Goal: Information Seeking & Learning: Find specific fact

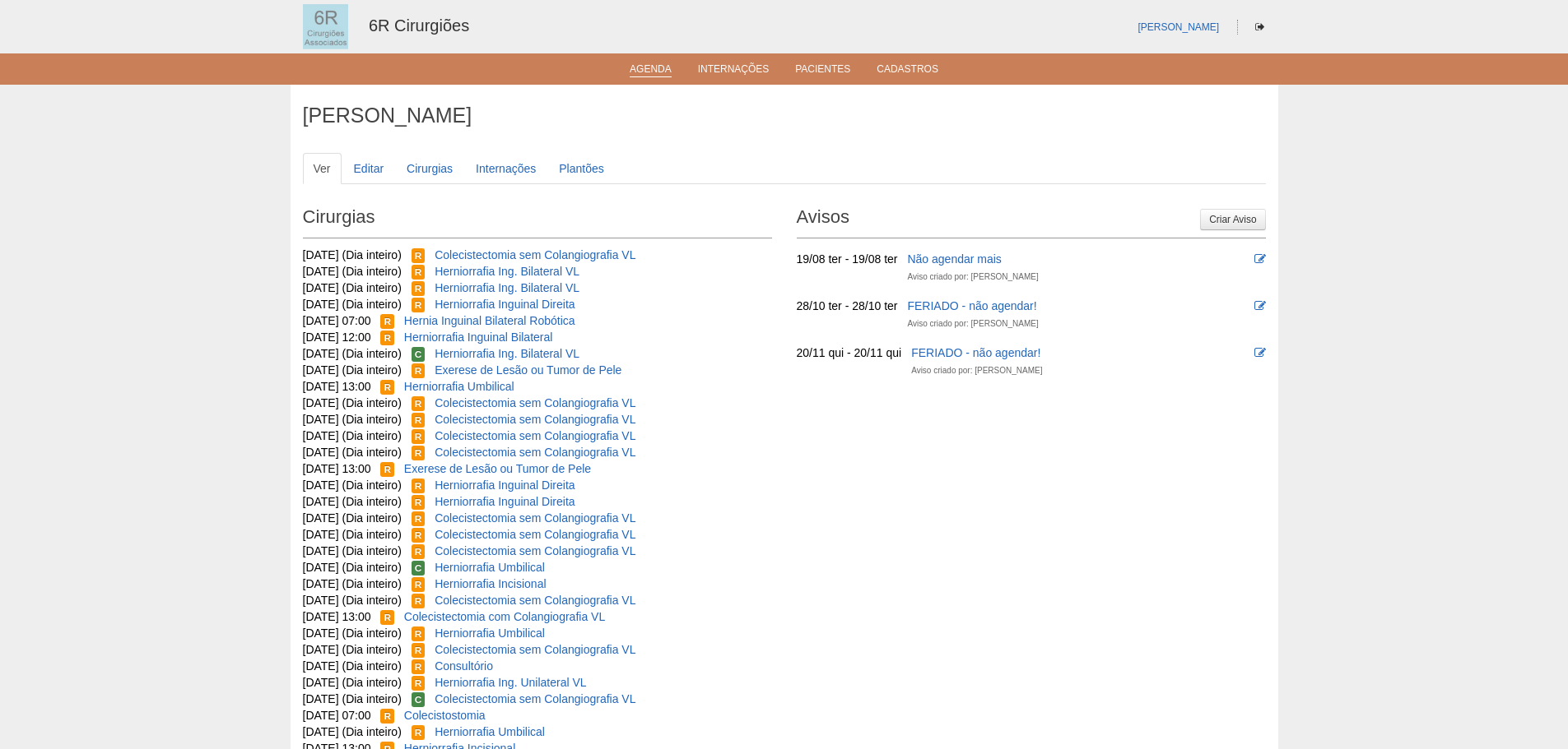
click at [639, 69] on link "Agenda" at bounding box center [650, 70] width 42 height 14
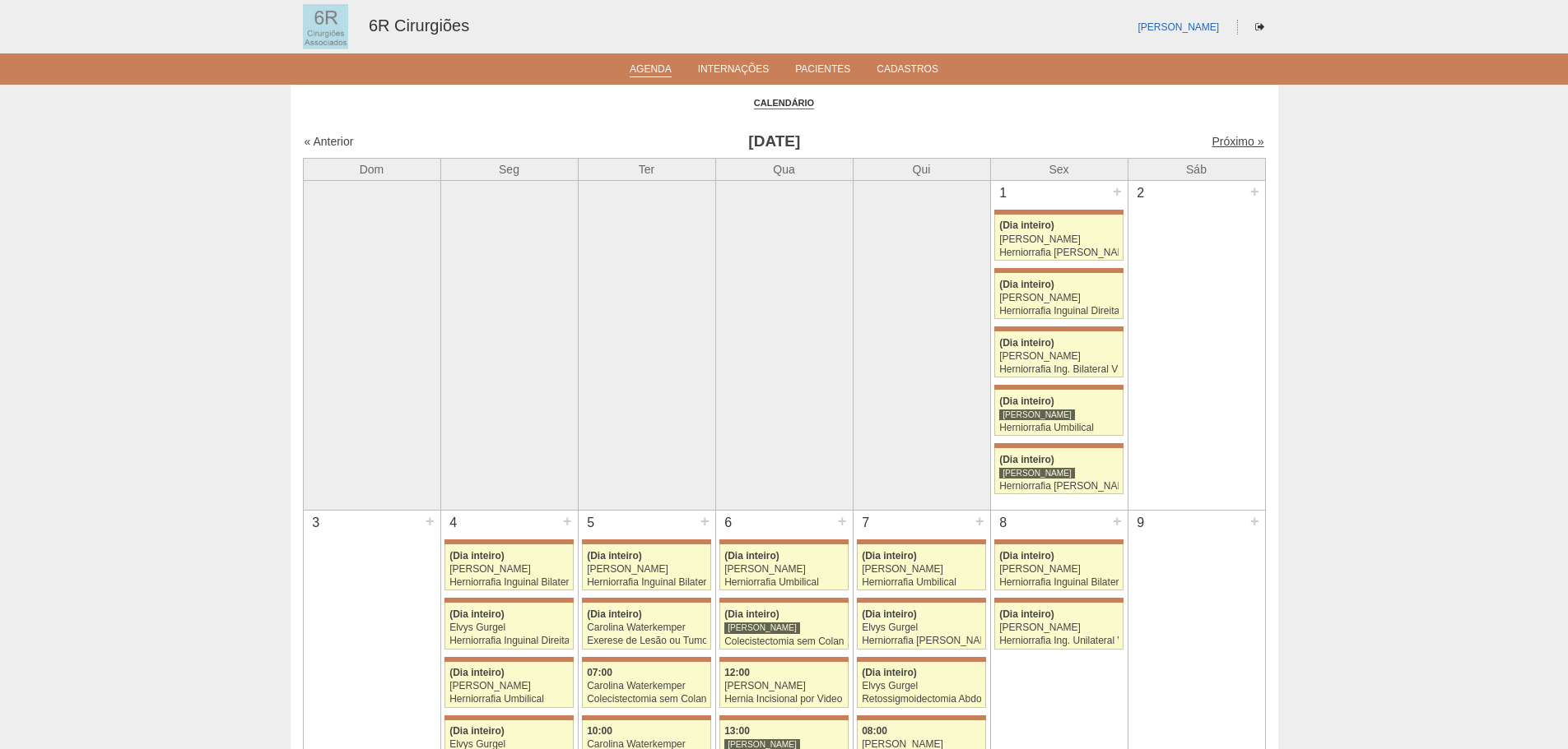
click at [1216, 139] on link "Próximo »" at bounding box center [1238, 141] width 52 height 13
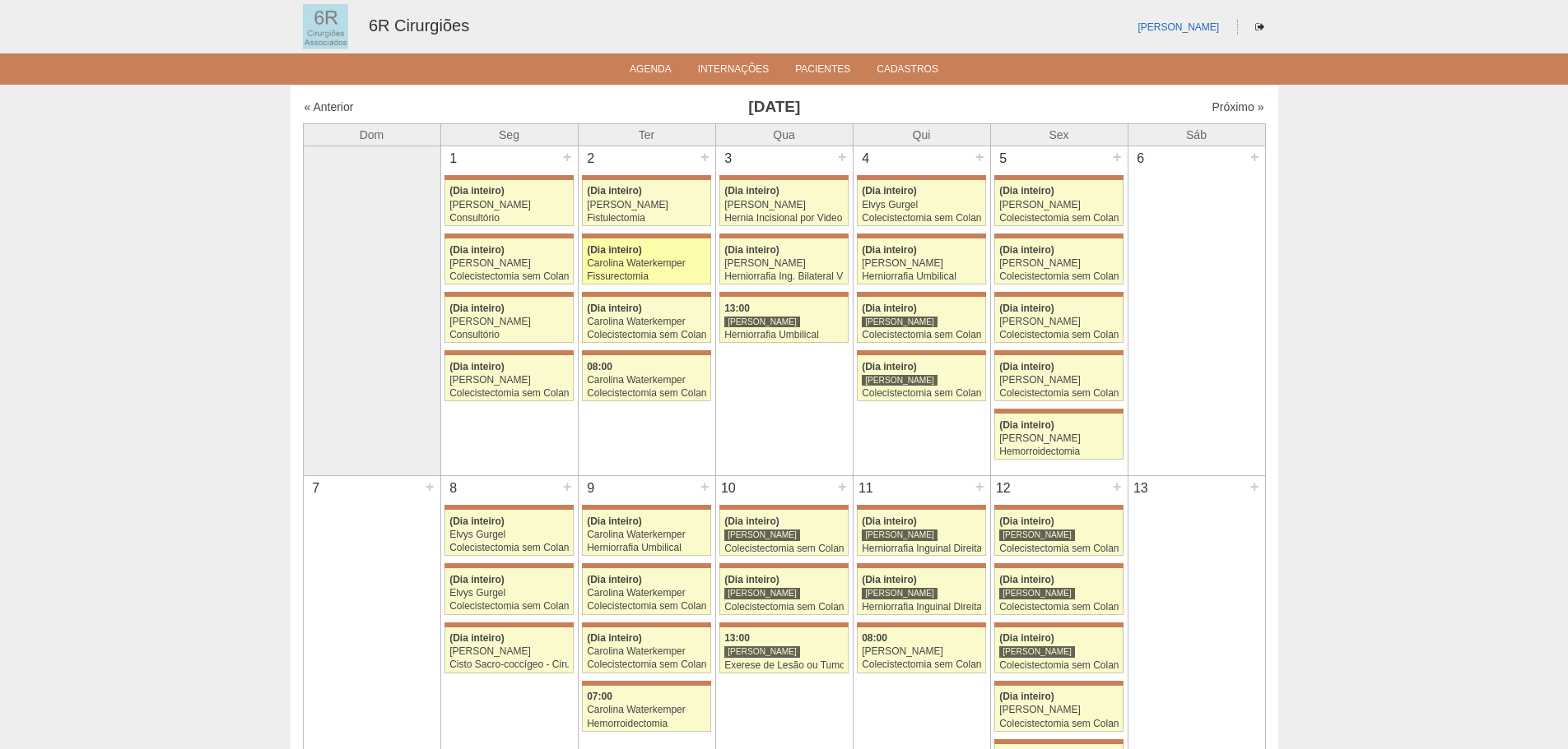
click at [662, 266] on div "Carolina Waterkemper" at bounding box center [647, 264] width 120 height 10
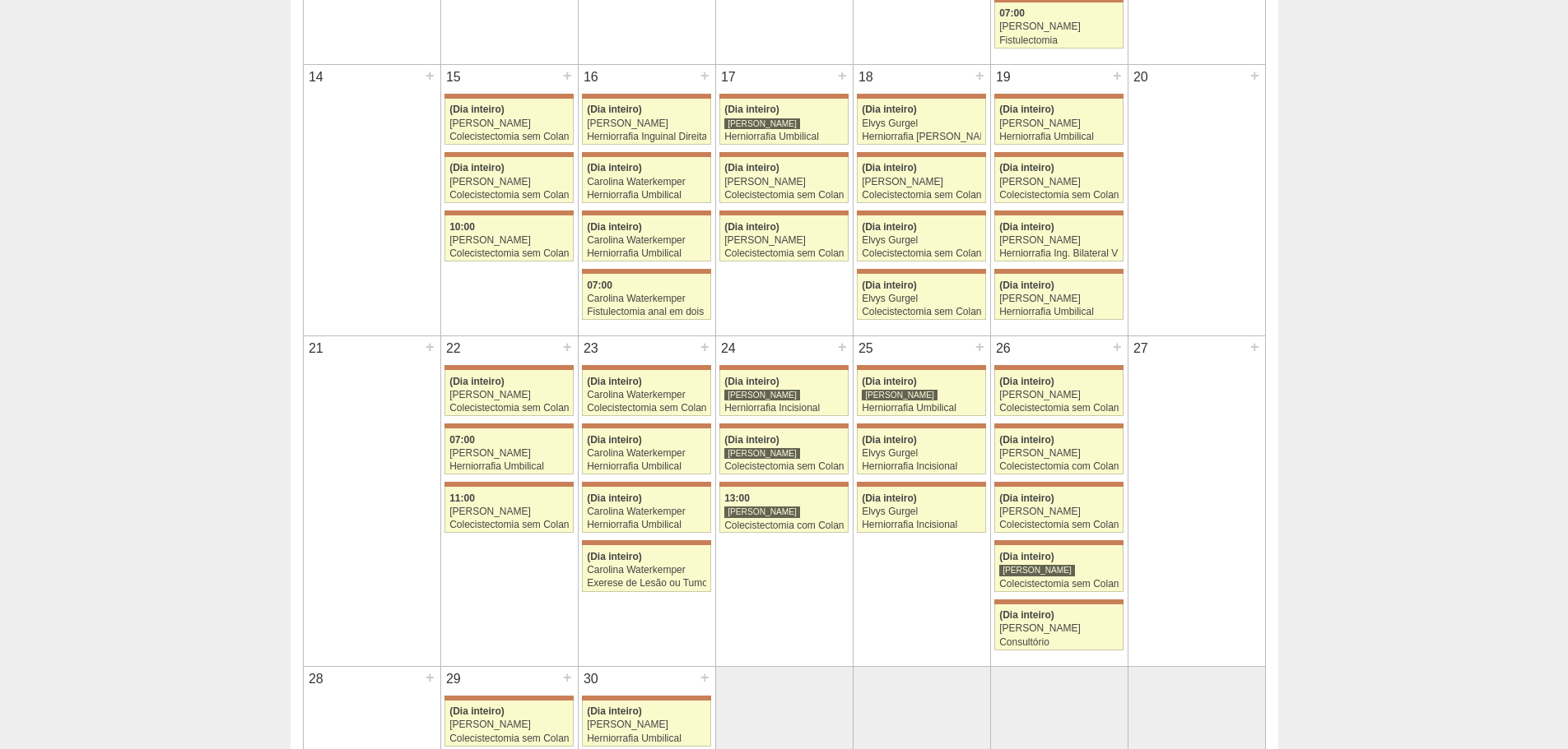
scroll to position [905, 0]
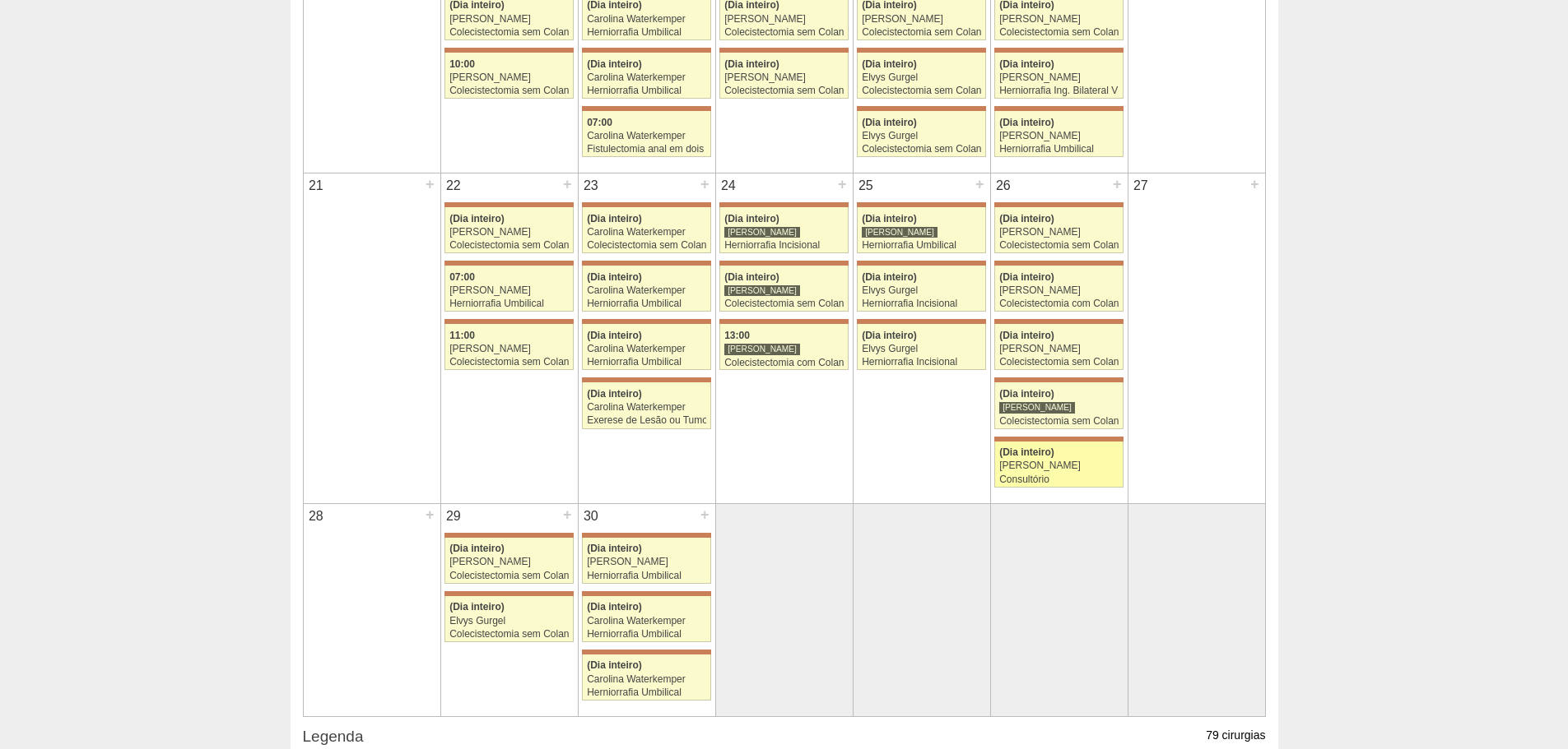
click at [1043, 445] on link "71566 Iara Bessa (Dia inteiro) Gabriel Lopes Consultório Hospital Maria Braido …" at bounding box center [1058, 465] width 128 height 46
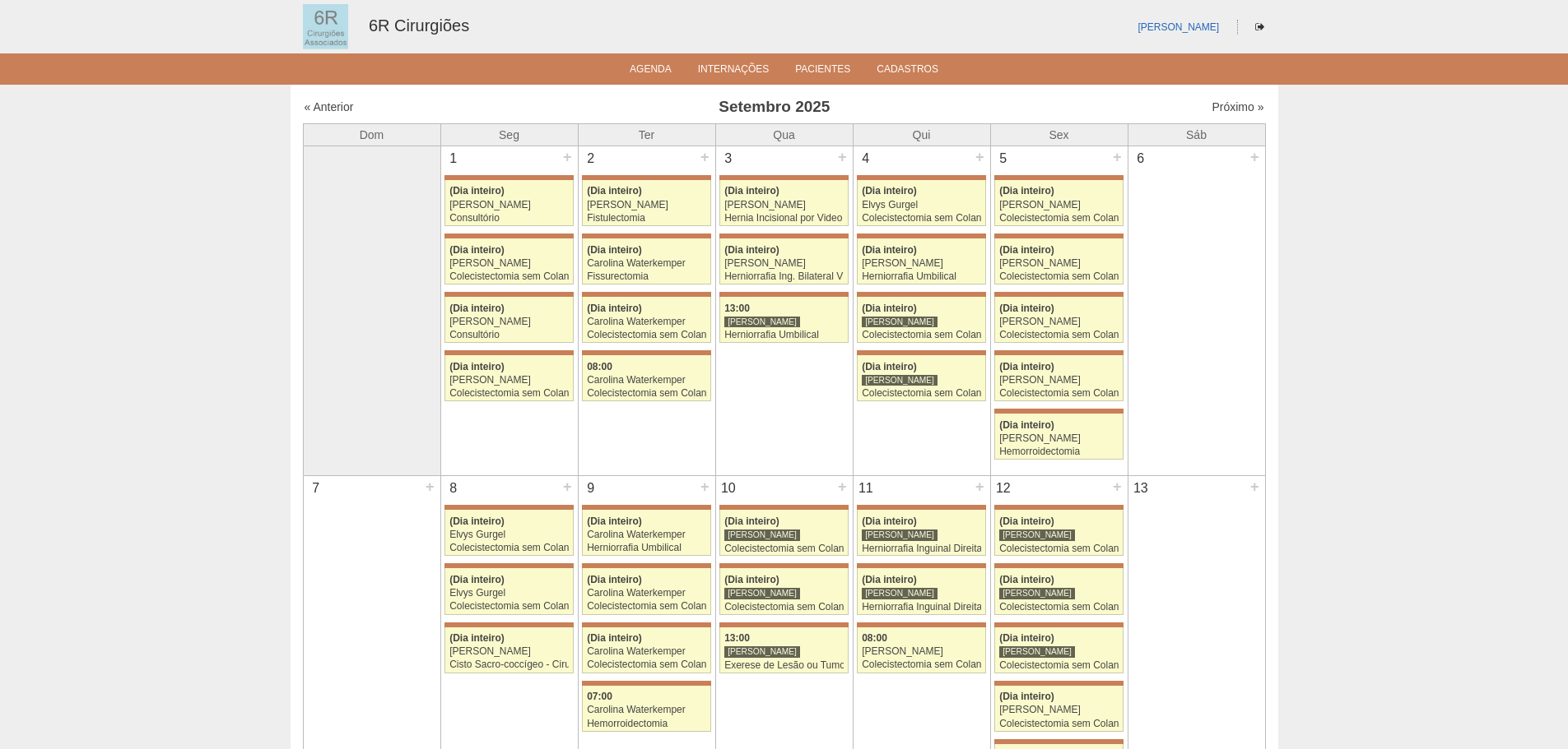
scroll to position [905, 0]
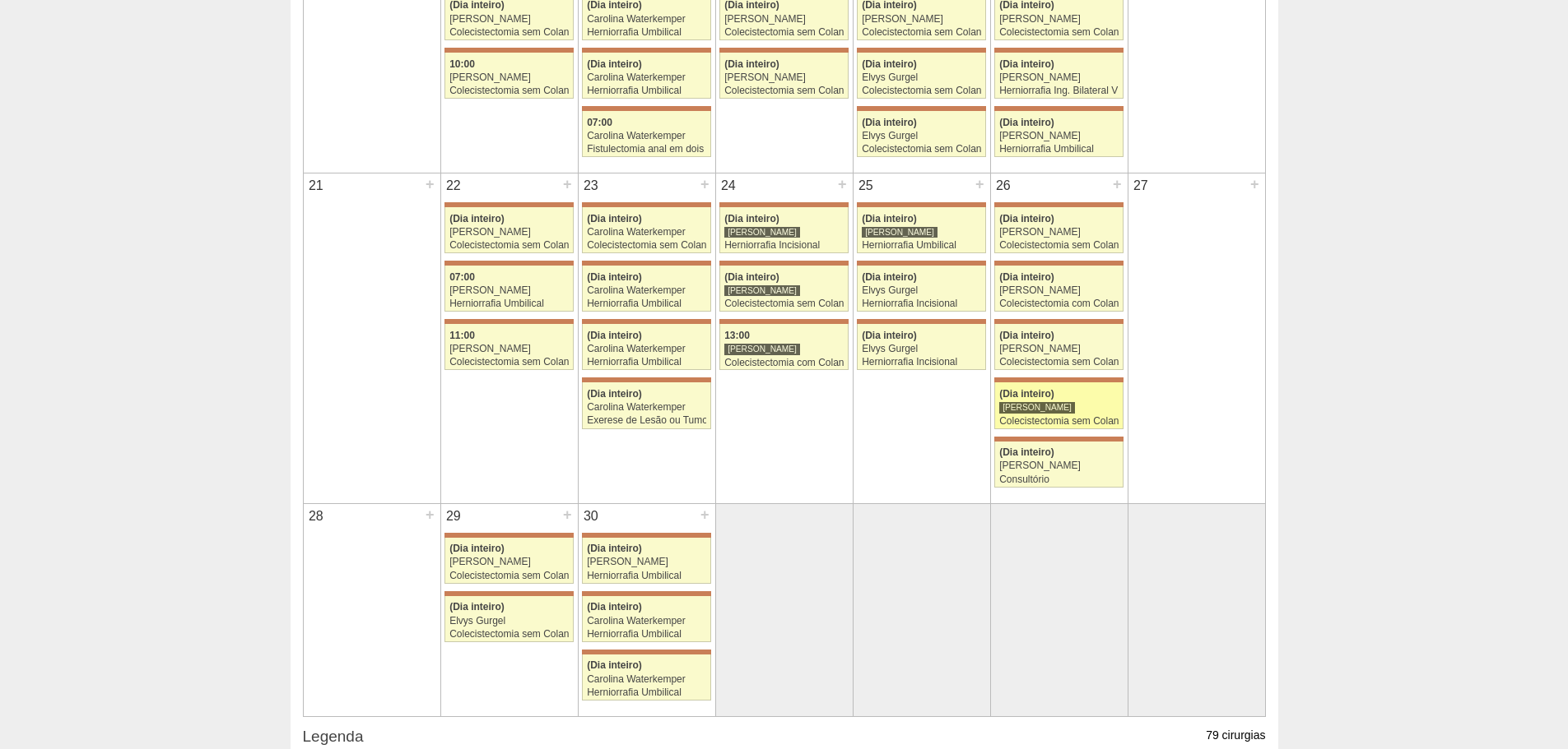
click at [1006, 390] on span "(Dia inteiro)" at bounding box center [1027, 394] width 56 height 11
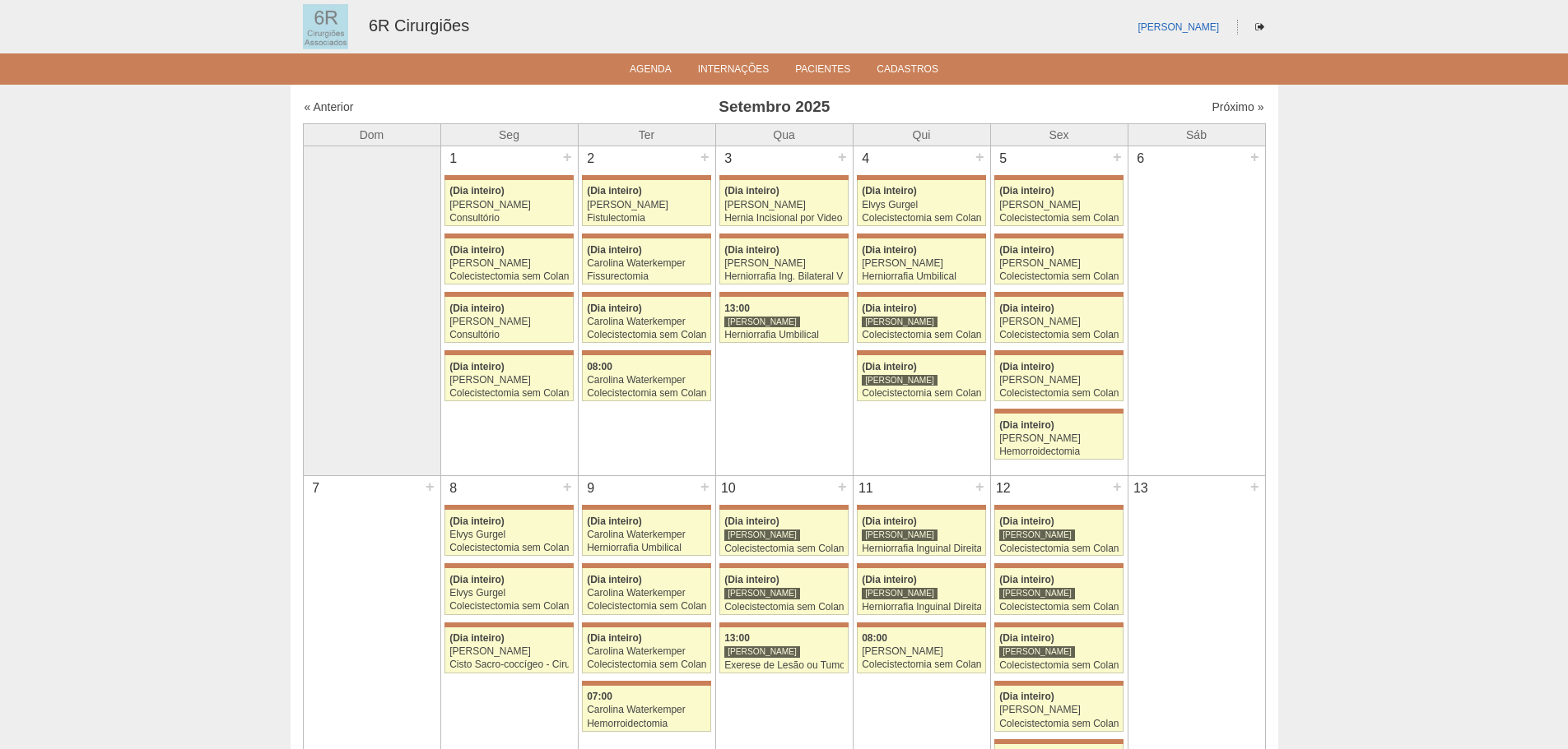
scroll to position [905, 0]
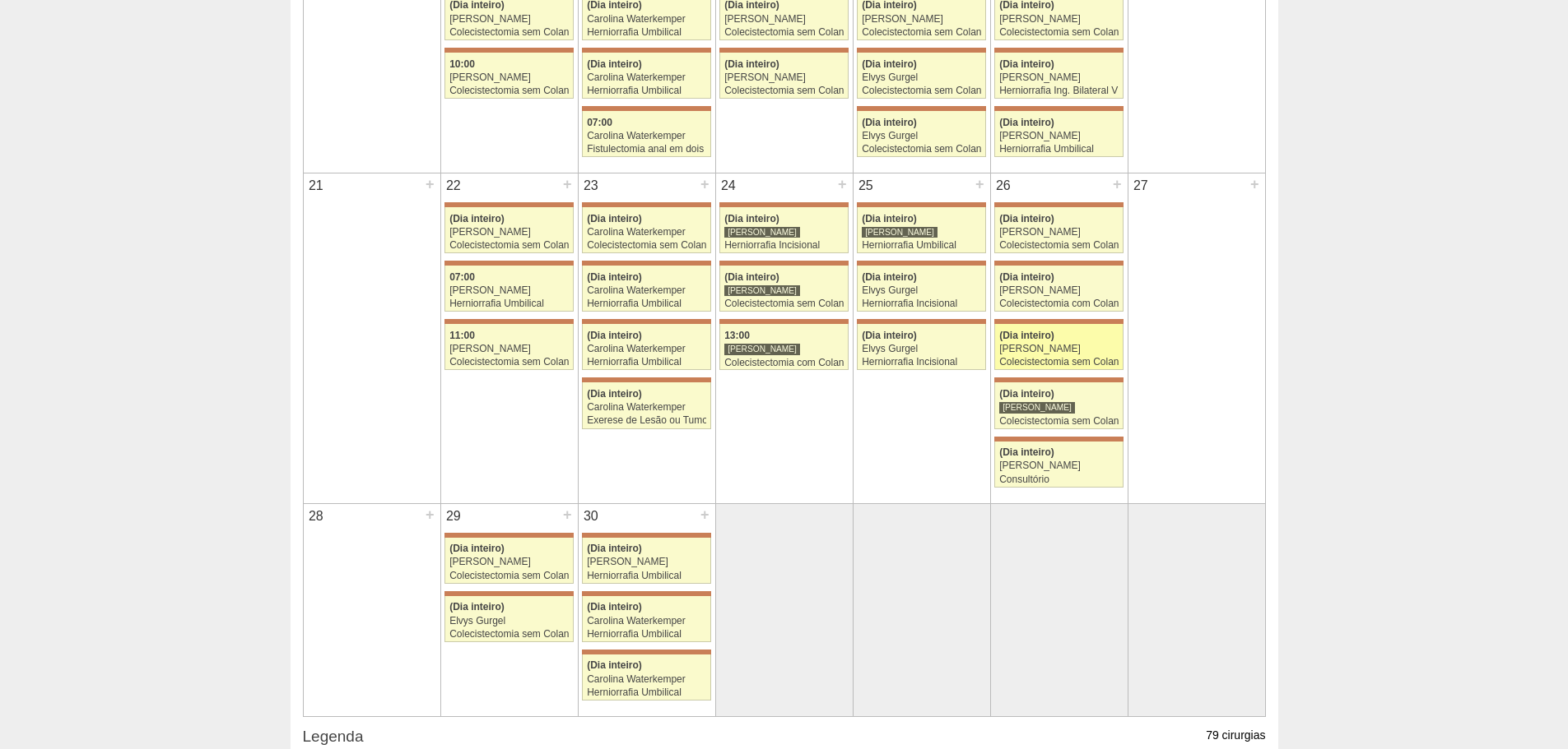
click at [1084, 352] on div "[PERSON_NAME]" at bounding box center [1059, 349] width 120 height 10
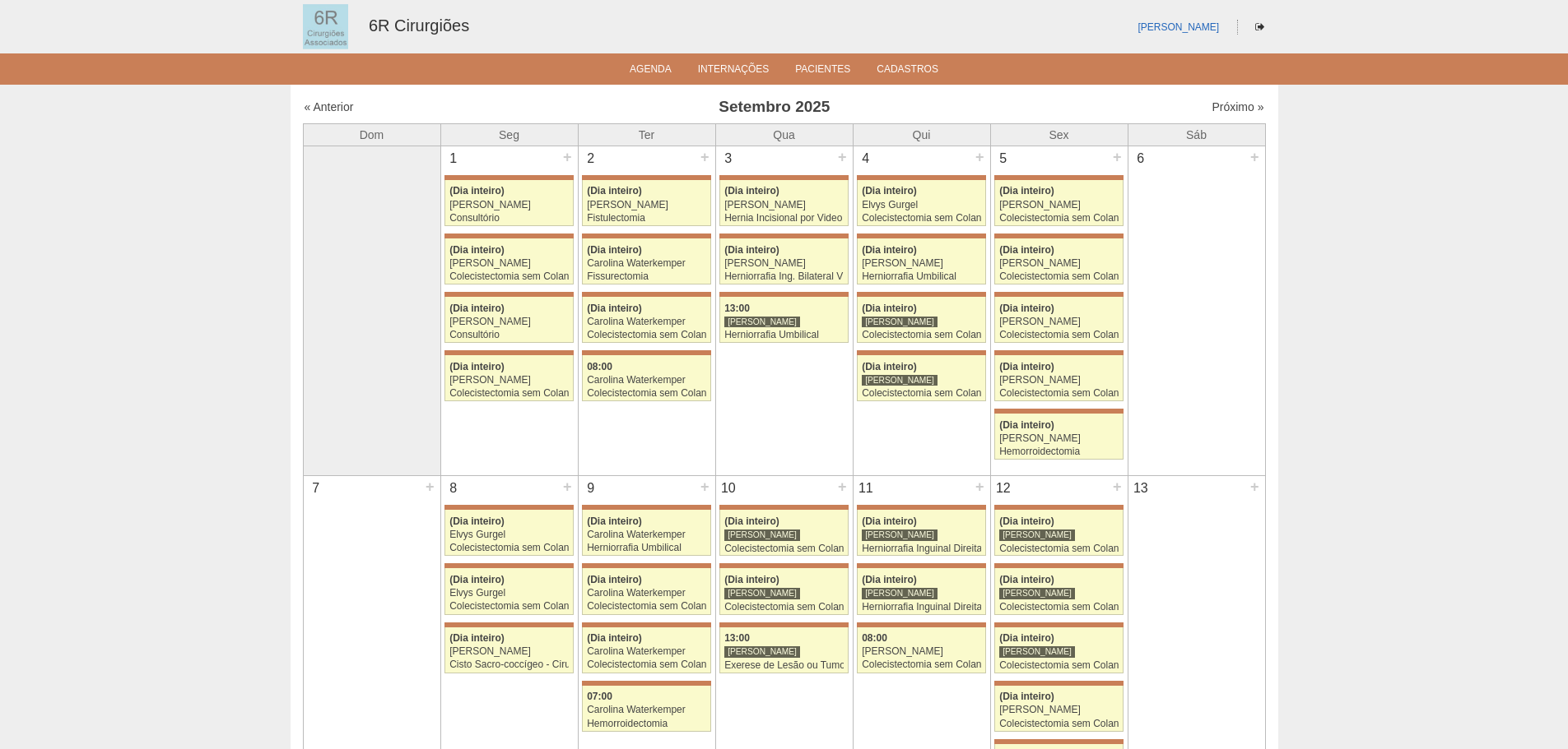
scroll to position [905, 0]
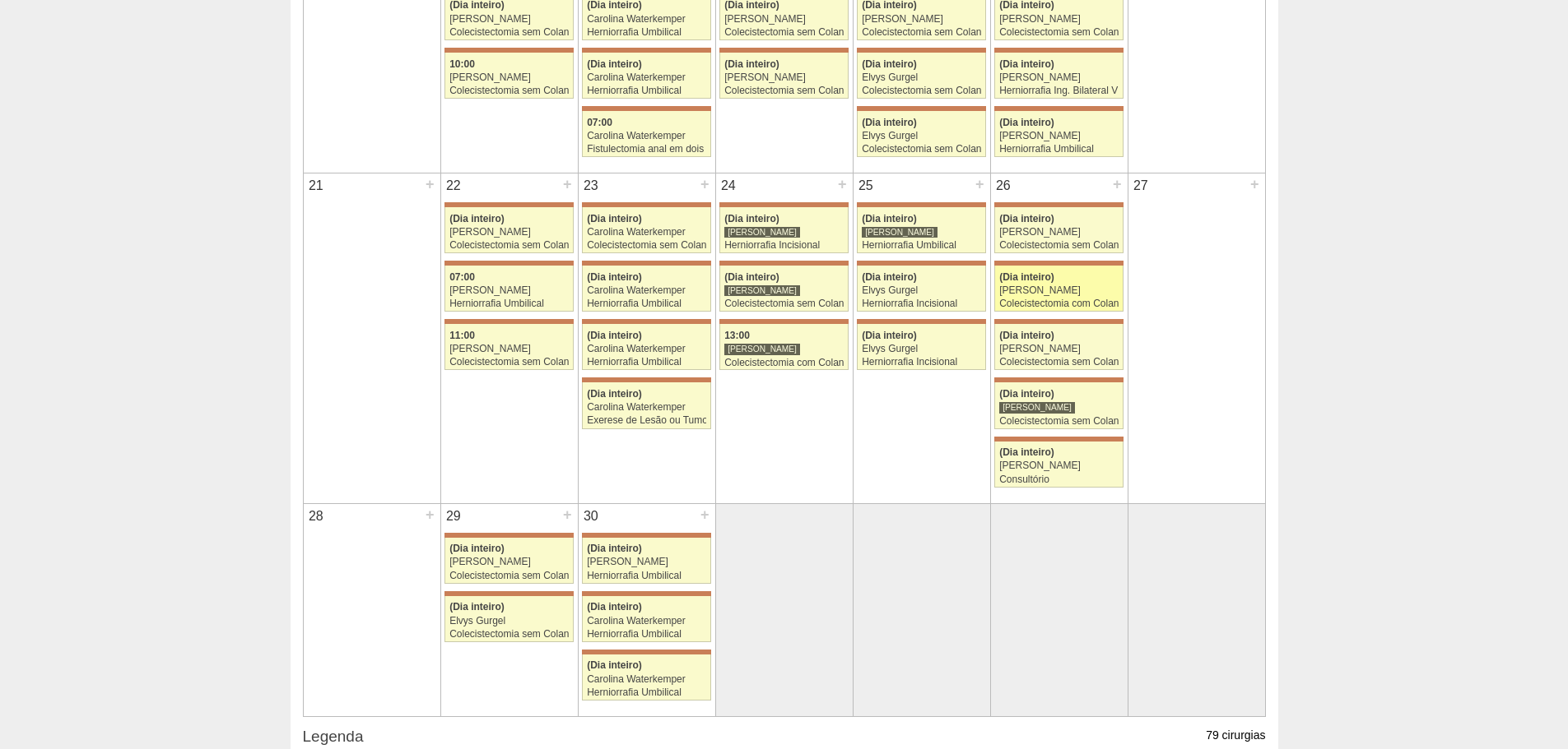
click at [1071, 279] on div "(Dia inteiro)" at bounding box center [1059, 277] width 120 height 10
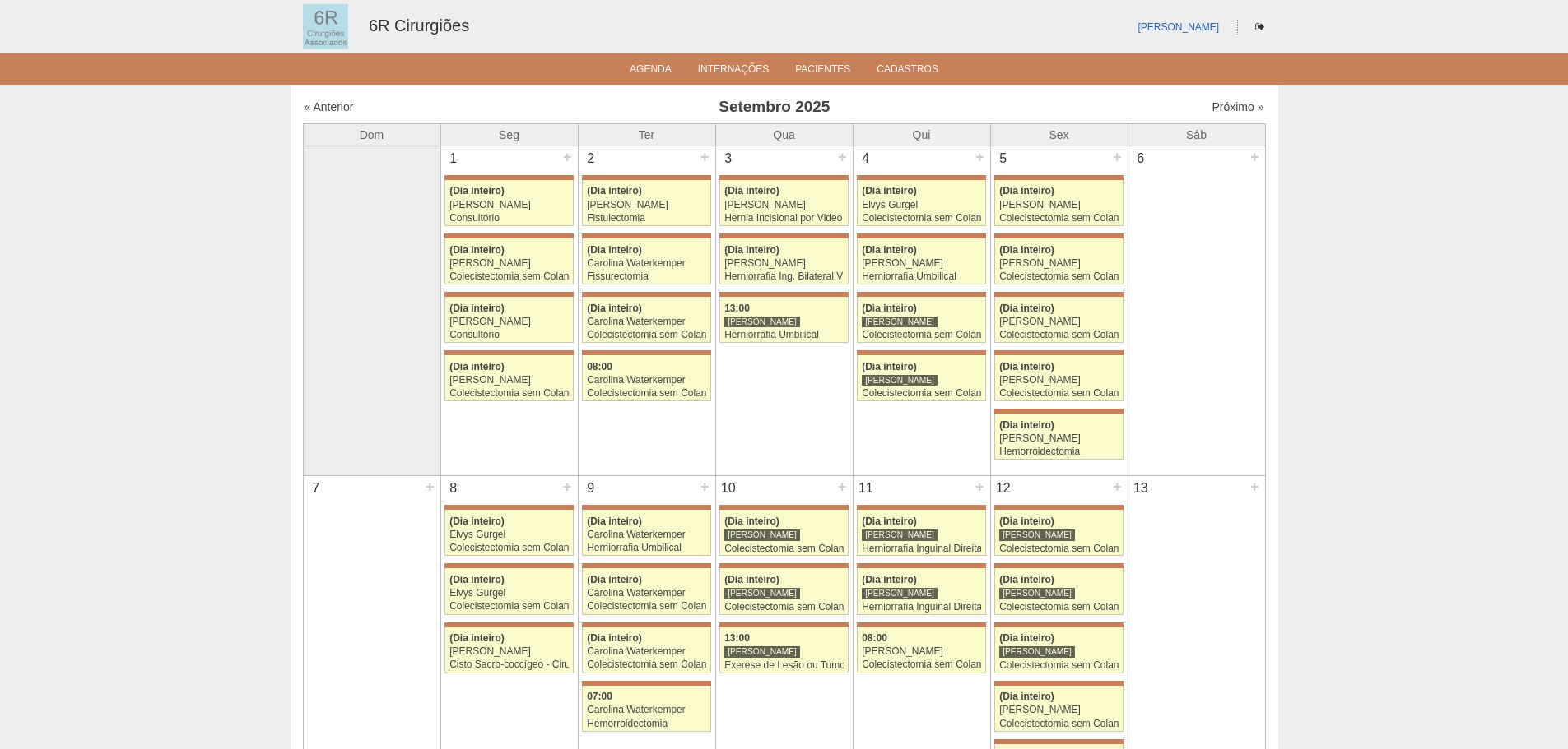
click at [1196, 105] on div "Próximo »" at bounding box center [1149, 107] width 231 height 16
click at [1214, 105] on link "Próximo »" at bounding box center [1238, 107] width 52 height 13
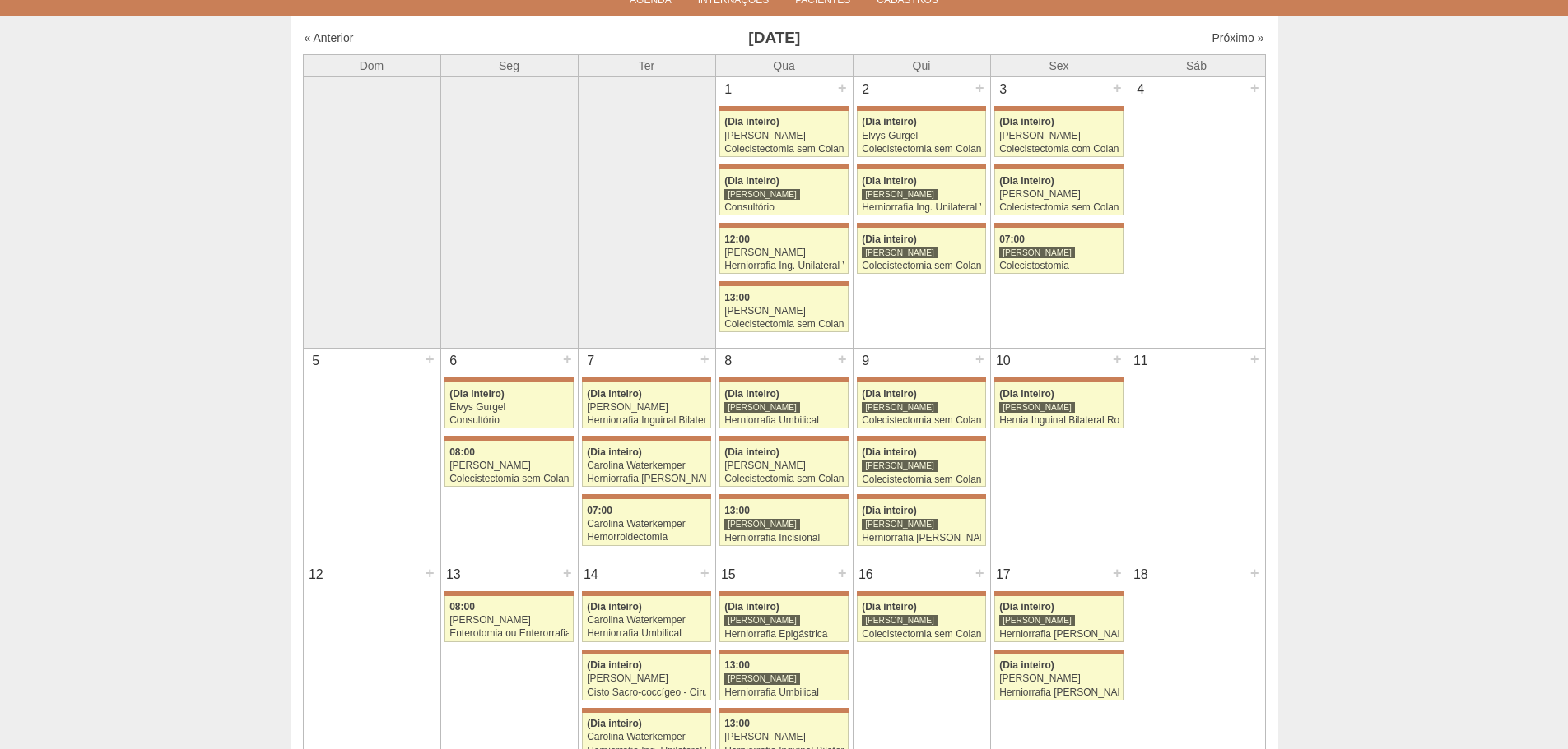
scroll to position [165, 0]
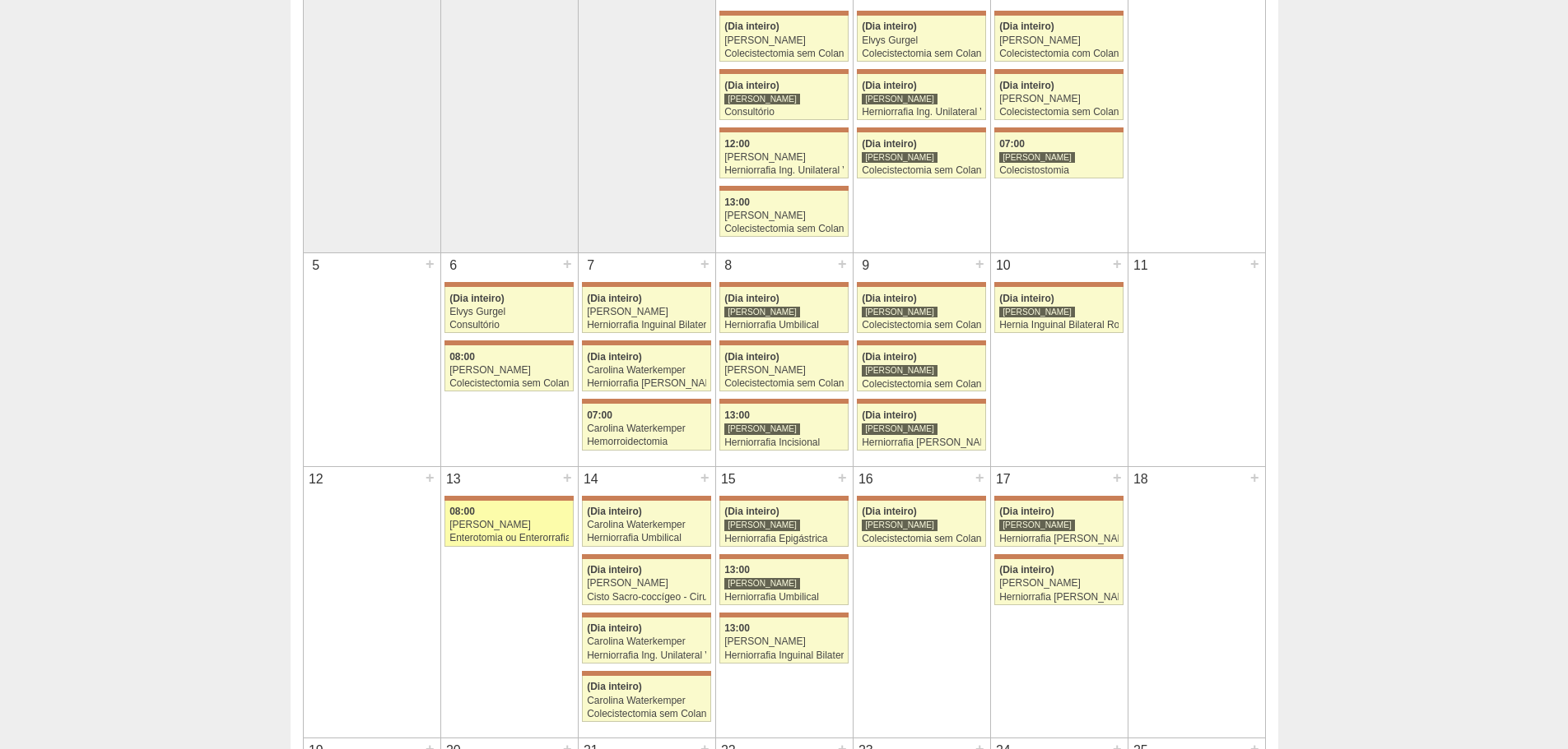
click at [522, 511] on div "08:00" at bounding box center [509, 511] width 120 height 10
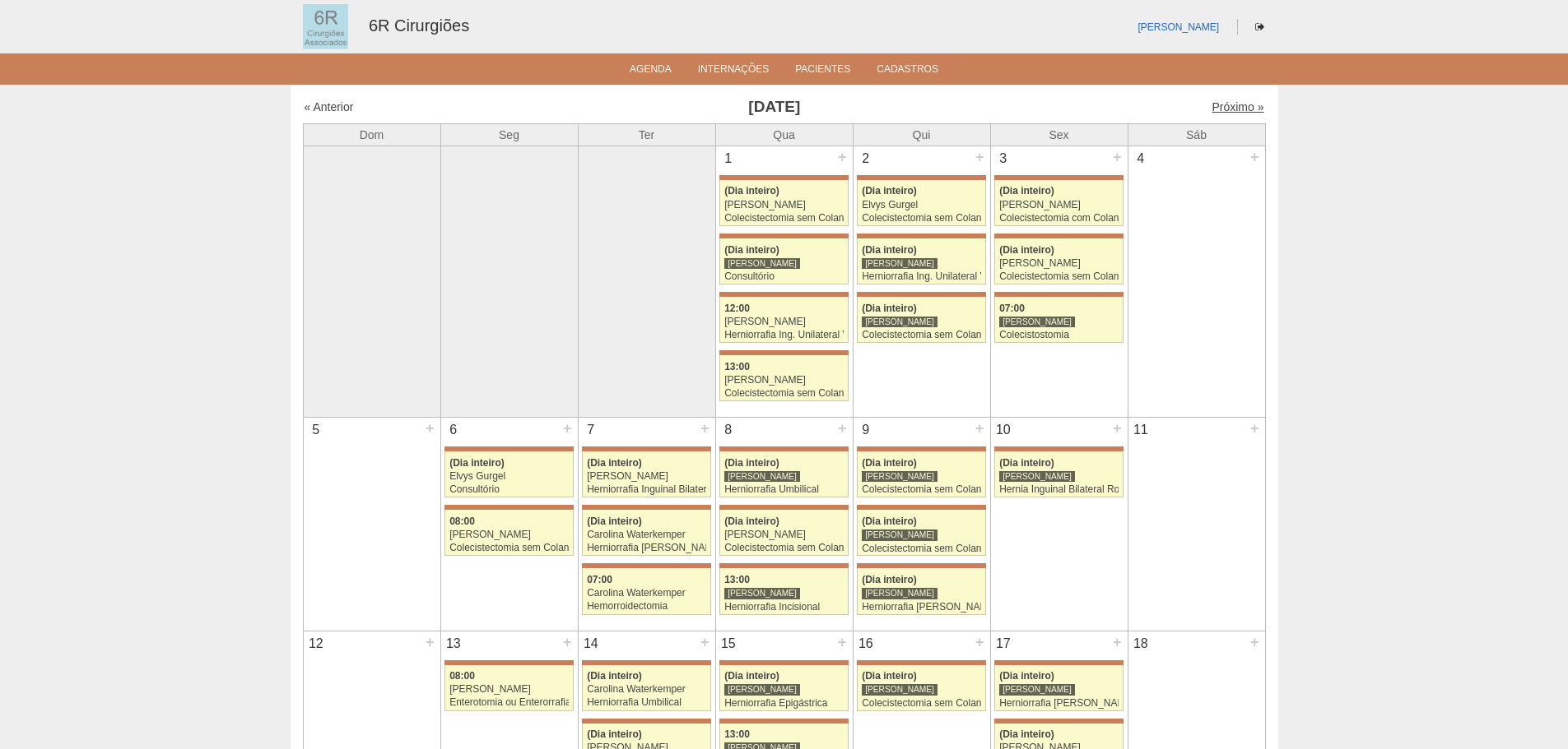
click at [1249, 105] on link "Próximo »" at bounding box center [1238, 107] width 52 height 13
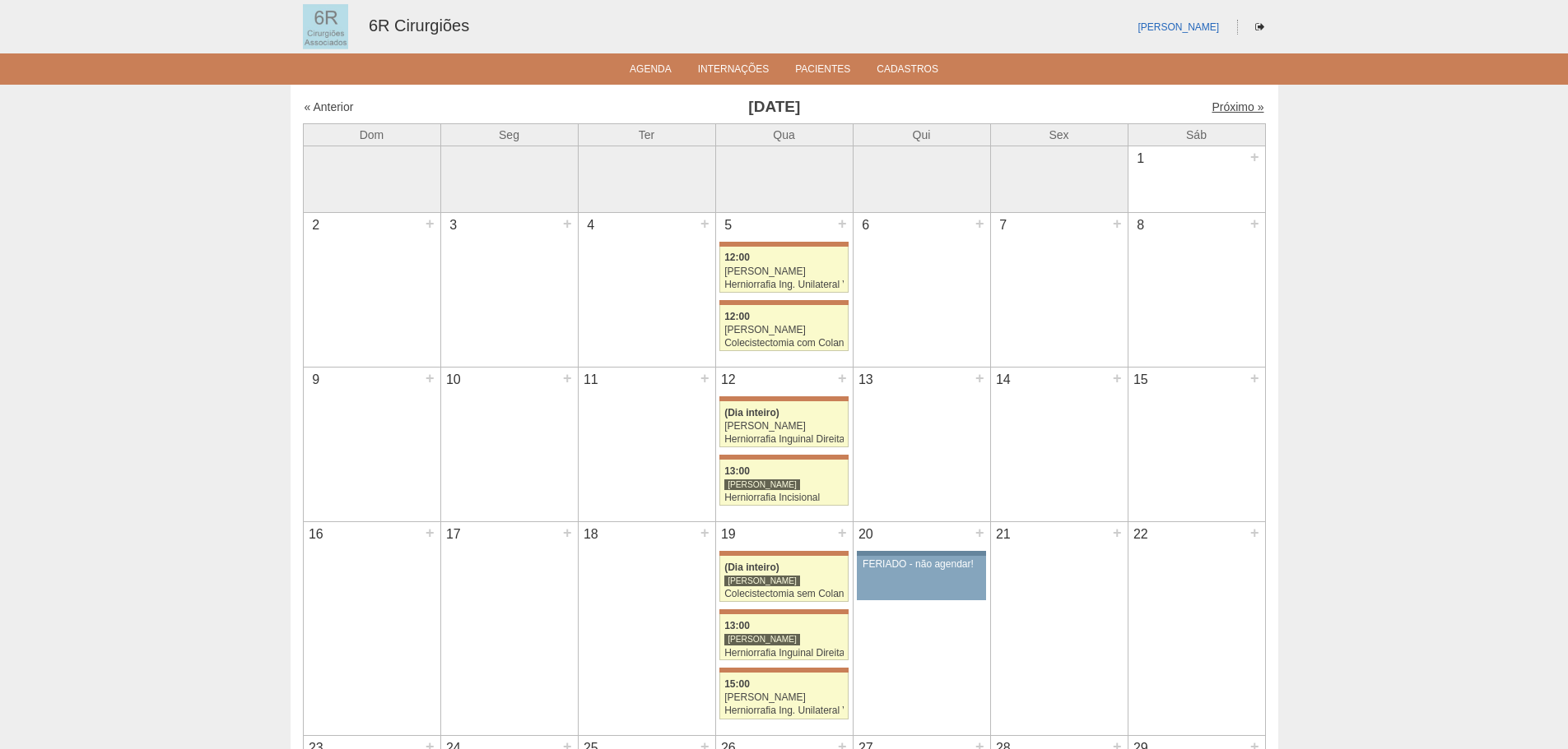
click at [1218, 113] on link "Próximo »" at bounding box center [1238, 107] width 52 height 13
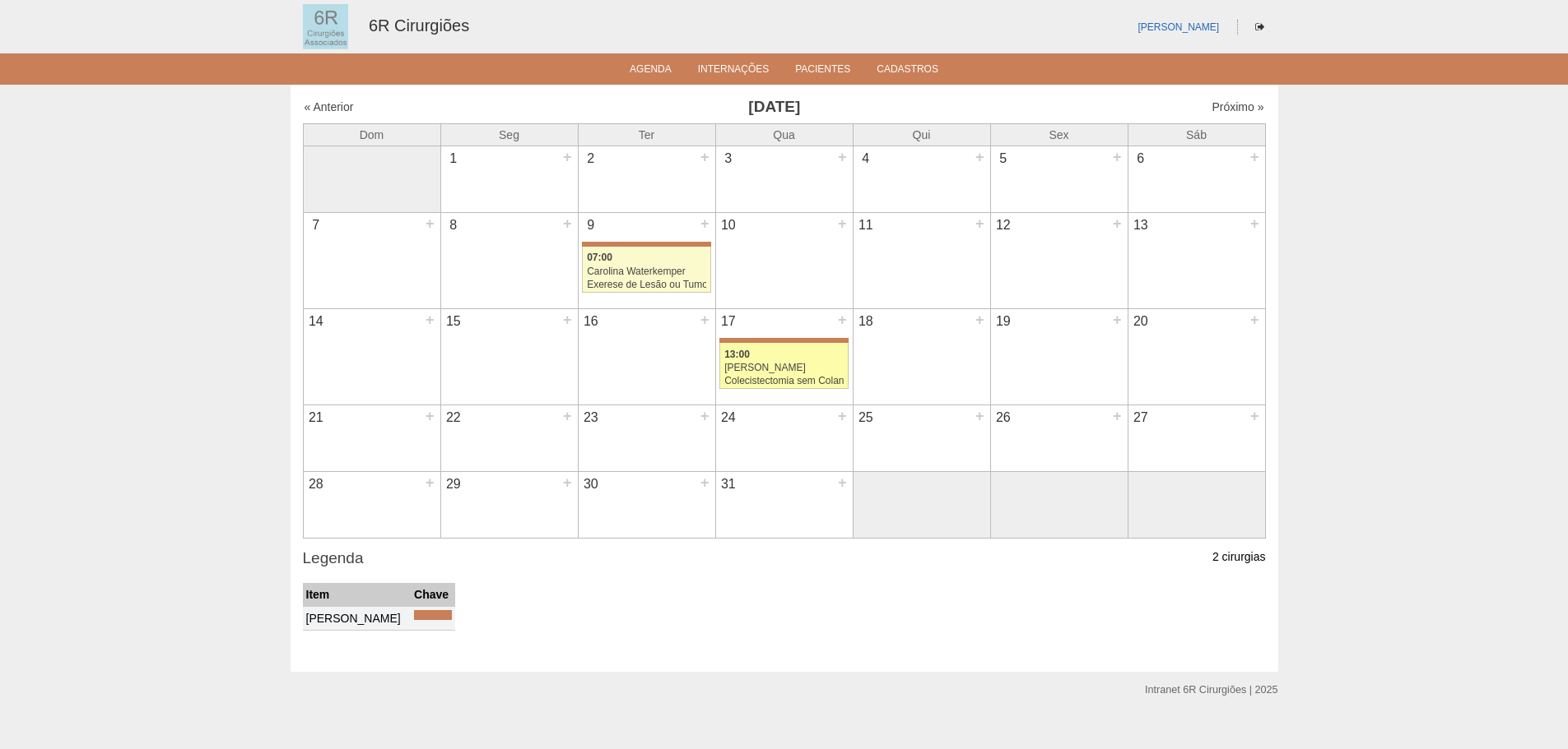
click at [774, 355] on div "13:00" at bounding box center [784, 355] width 120 height 10
click at [629, 269] on div "Carolina Waterkemper" at bounding box center [647, 271] width 120 height 10
click at [1193, 104] on div "Próximo »" at bounding box center [1149, 107] width 231 height 16
click at [1218, 104] on link "Próximo »" at bounding box center [1238, 107] width 52 height 13
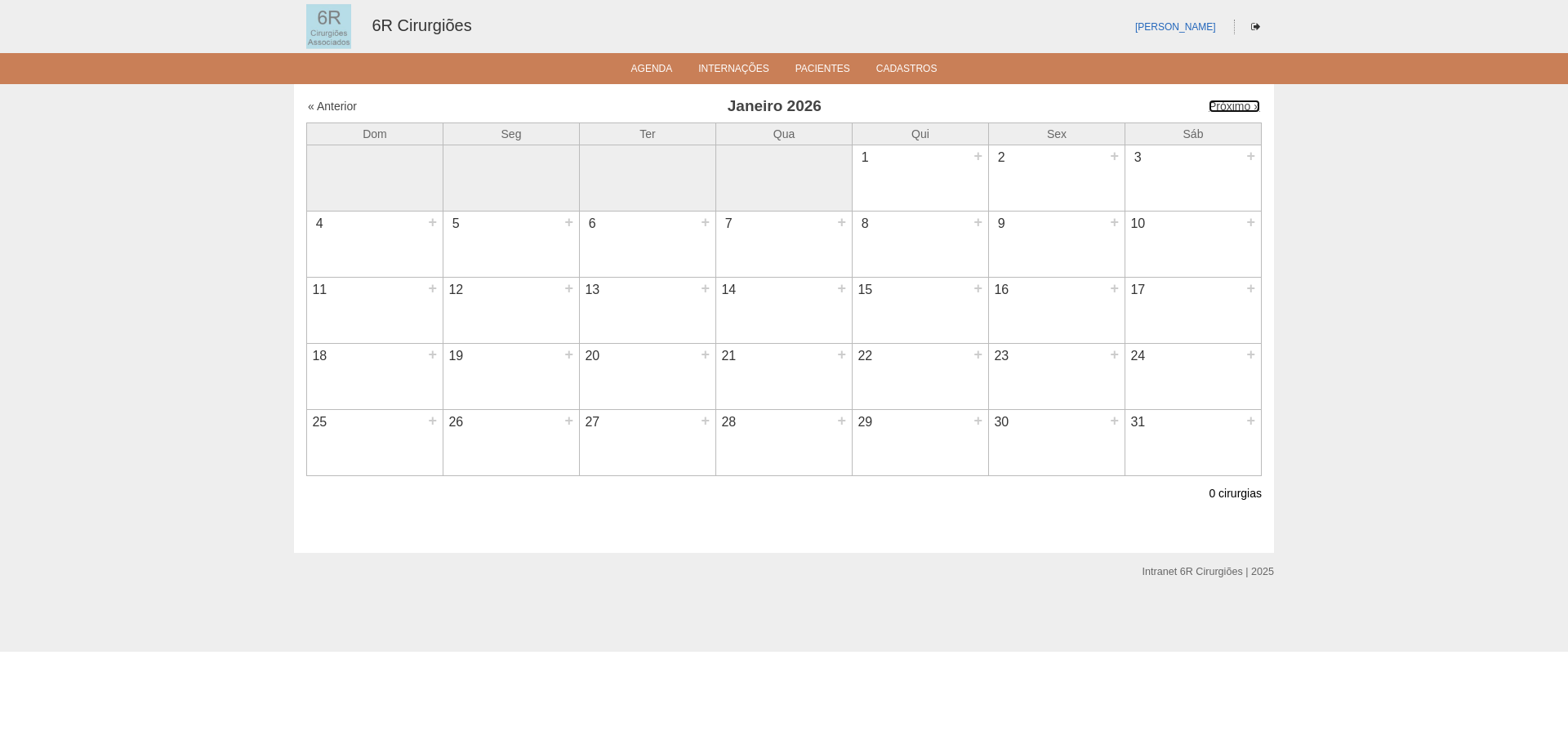
click at [1208, 103] on link "Próximo »" at bounding box center [1234, 106] width 52 height 13
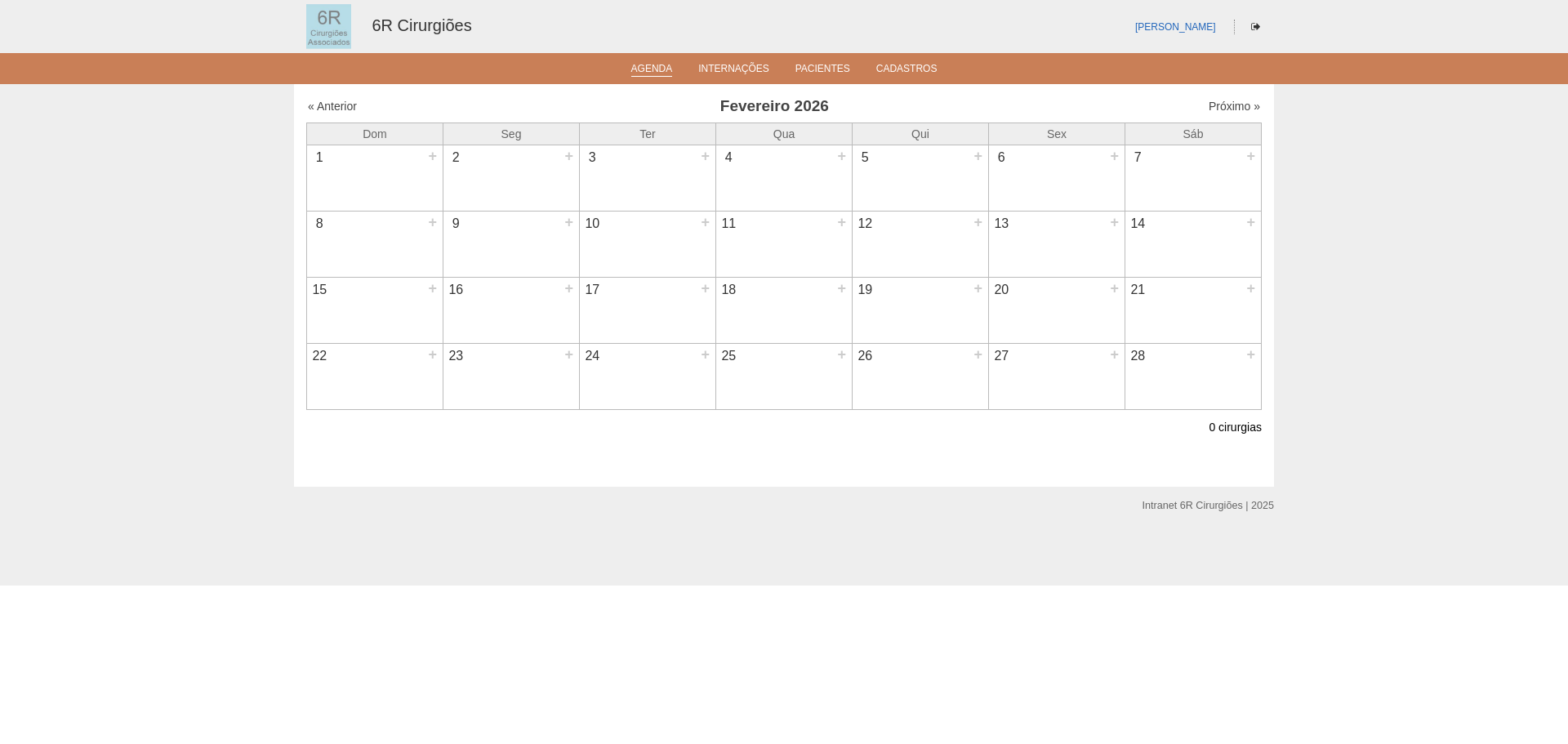
click at [636, 77] on link "Agenda" at bounding box center [651, 70] width 41 height 14
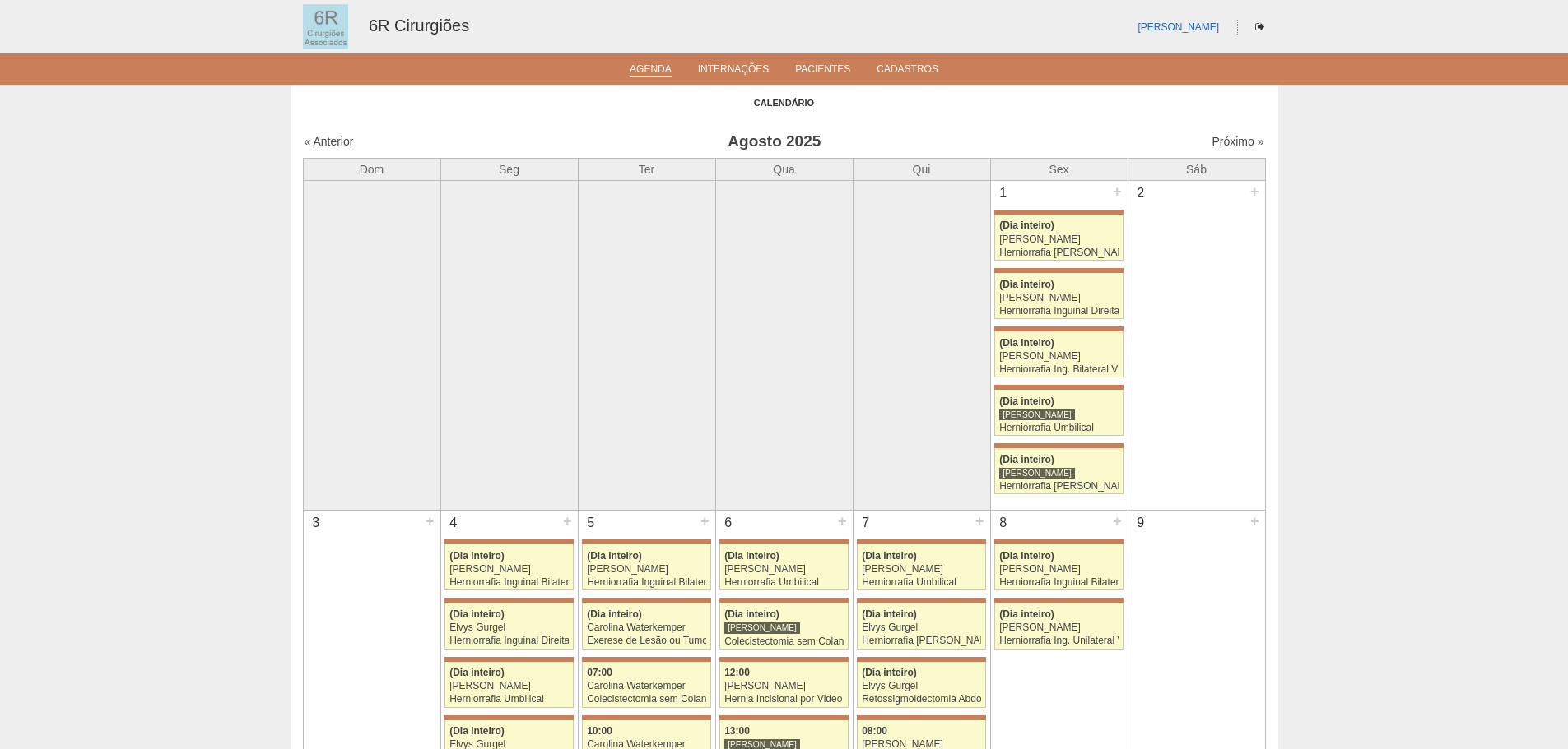
click at [832, 80] on ul "Agenda Internações Pacientes Cadastros" at bounding box center [784, 69] width 1568 height 31
click at [832, 72] on link "Pacientes" at bounding box center [823, 70] width 56 height 14
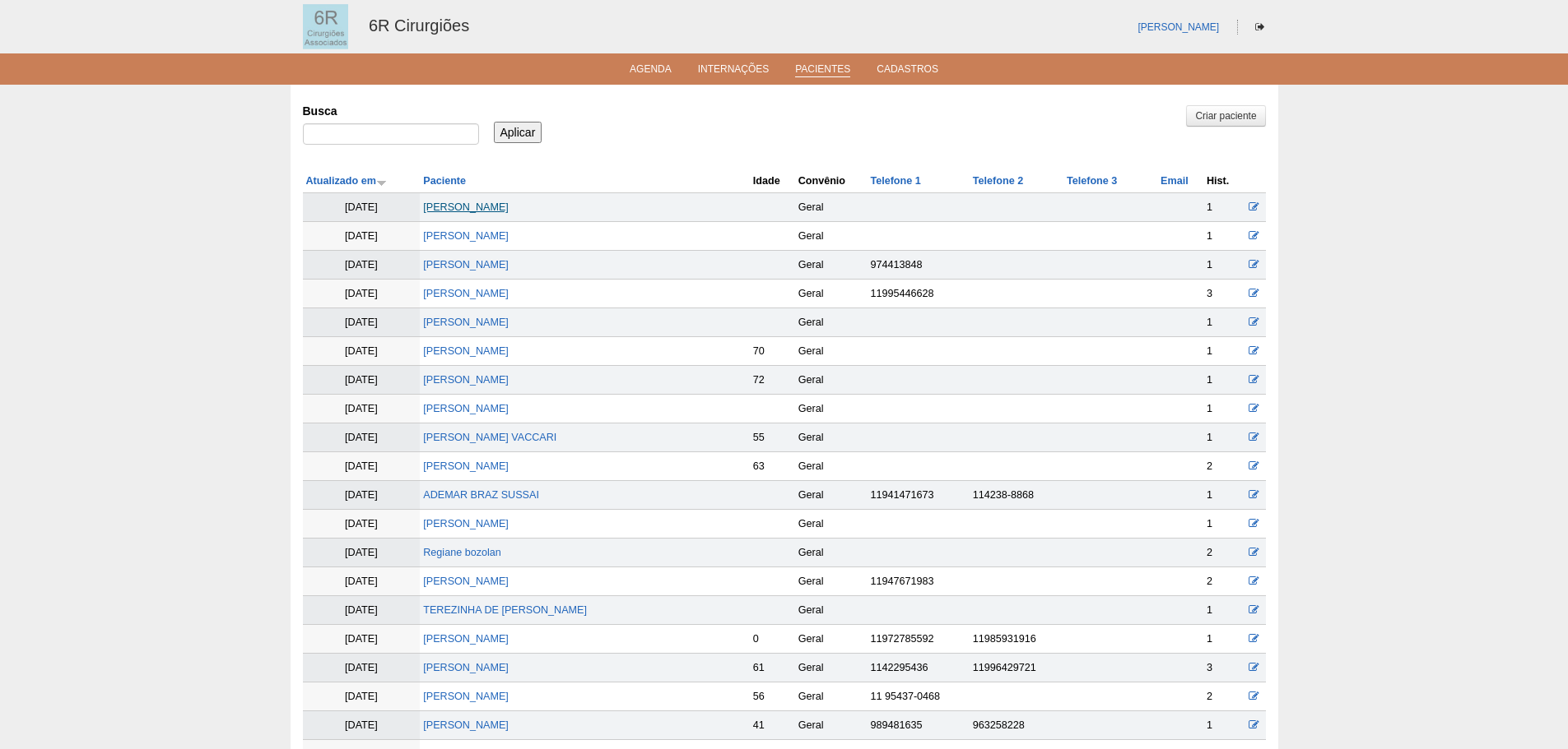
click at [450, 203] on link "EDIVALDO FRANCESQUINI BOLTNN" at bounding box center [466, 206] width 86 height 11
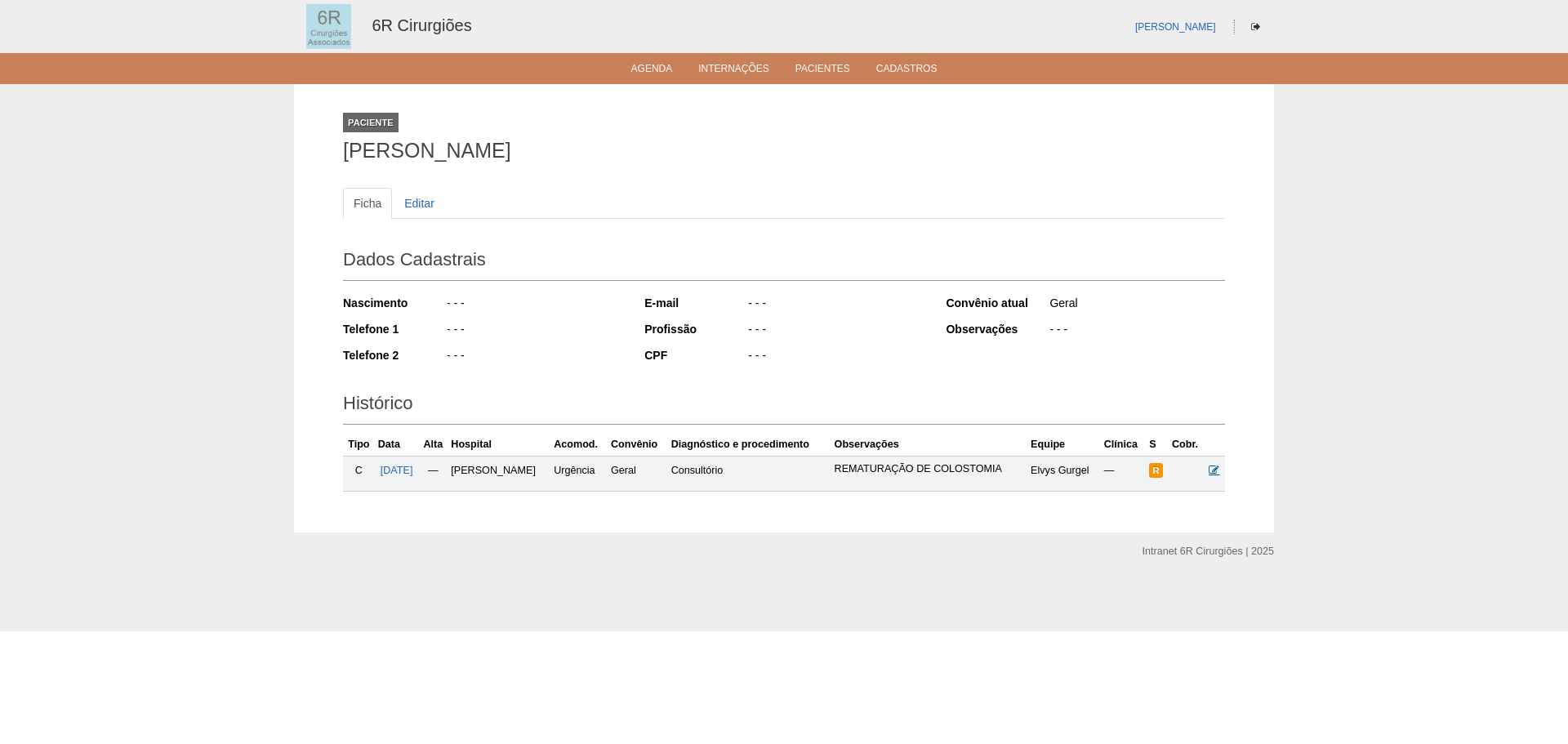
click at [1216, 468] on icon at bounding box center [1213, 470] width 10 height 10
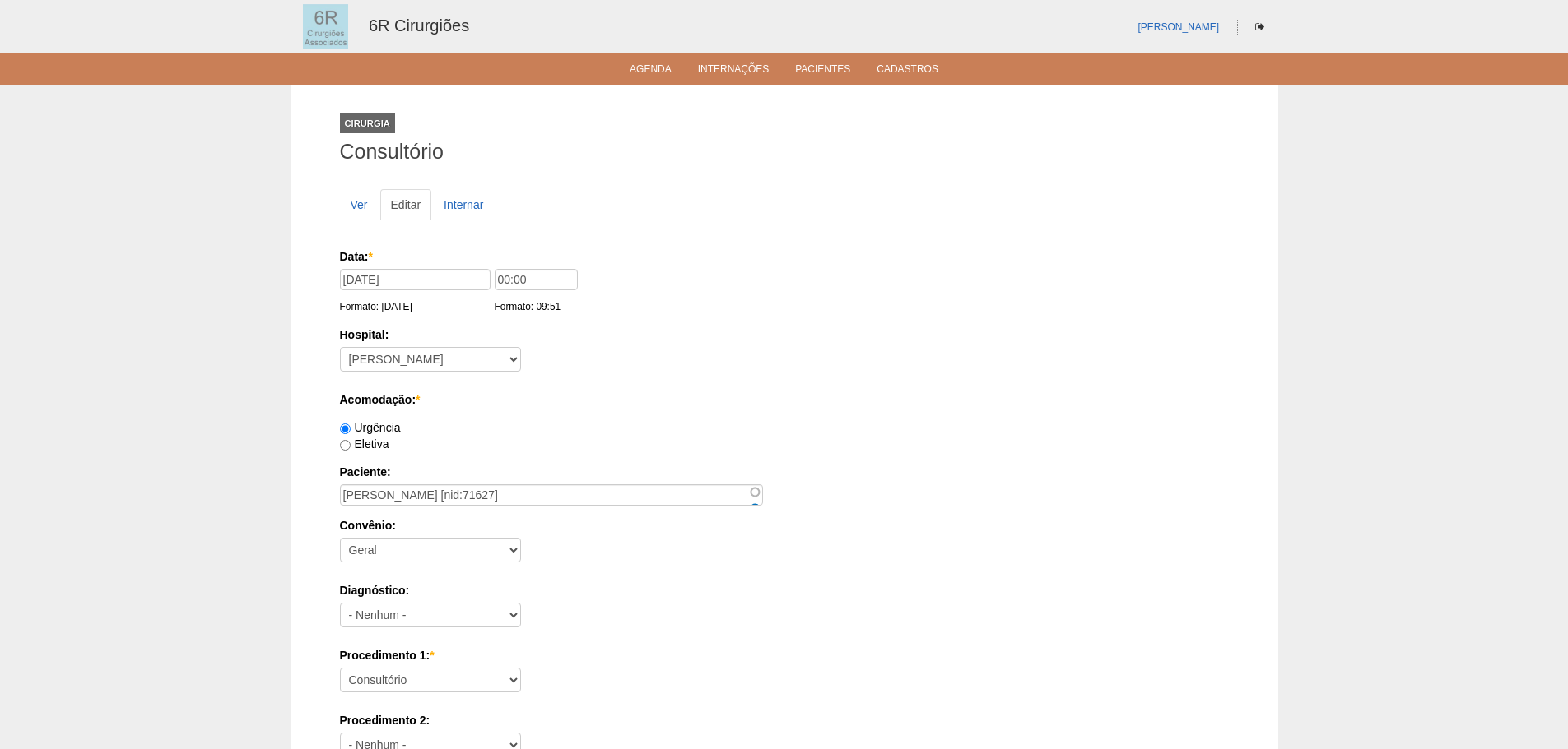
click at [645, 77] on ul "Agenda Internações Pacientes Cadastros" at bounding box center [784, 69] width 1568 height 31
click at [647, 67] on link "Agenda" at bounding box center [650, 70] width 42 height 14
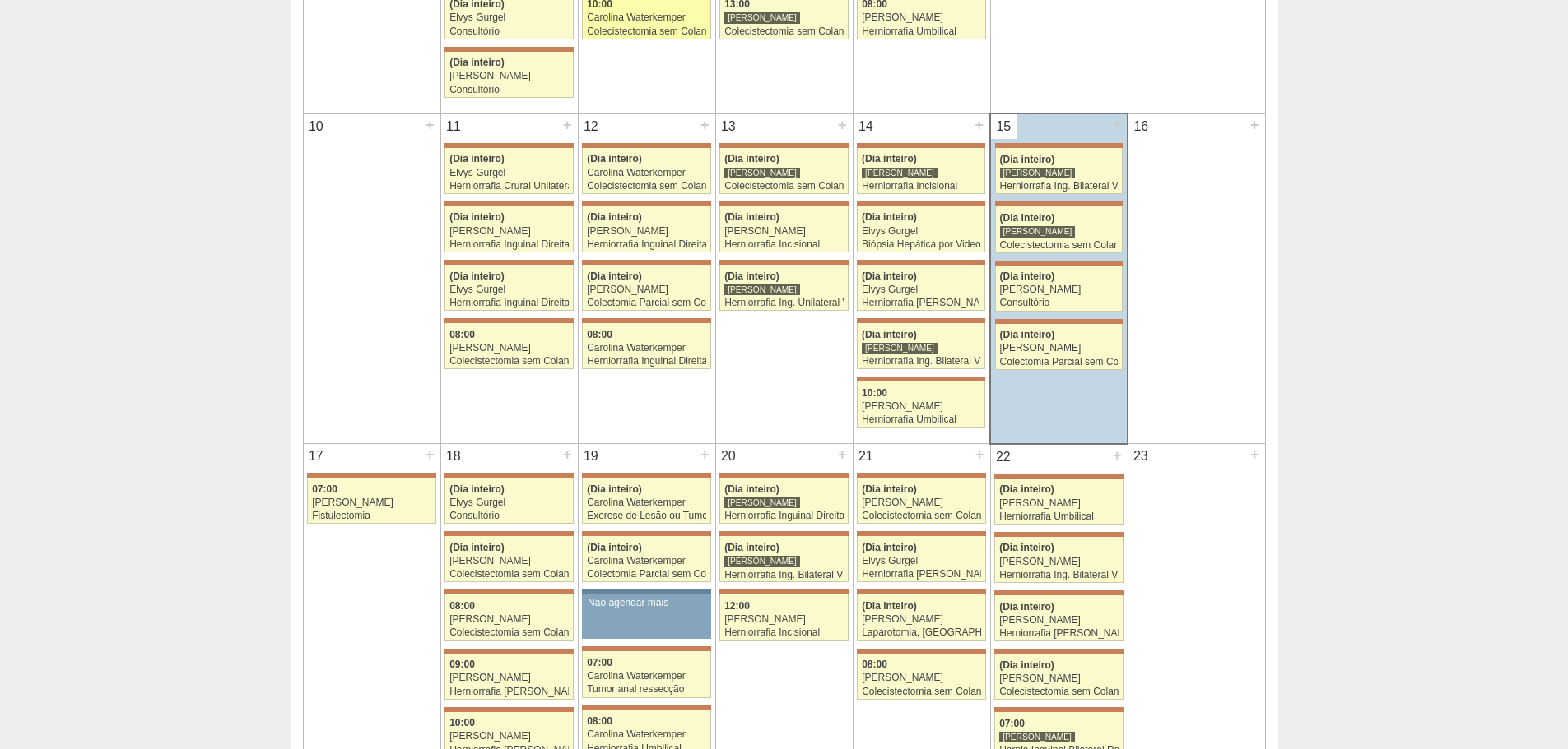
scroll to position [823, 0]
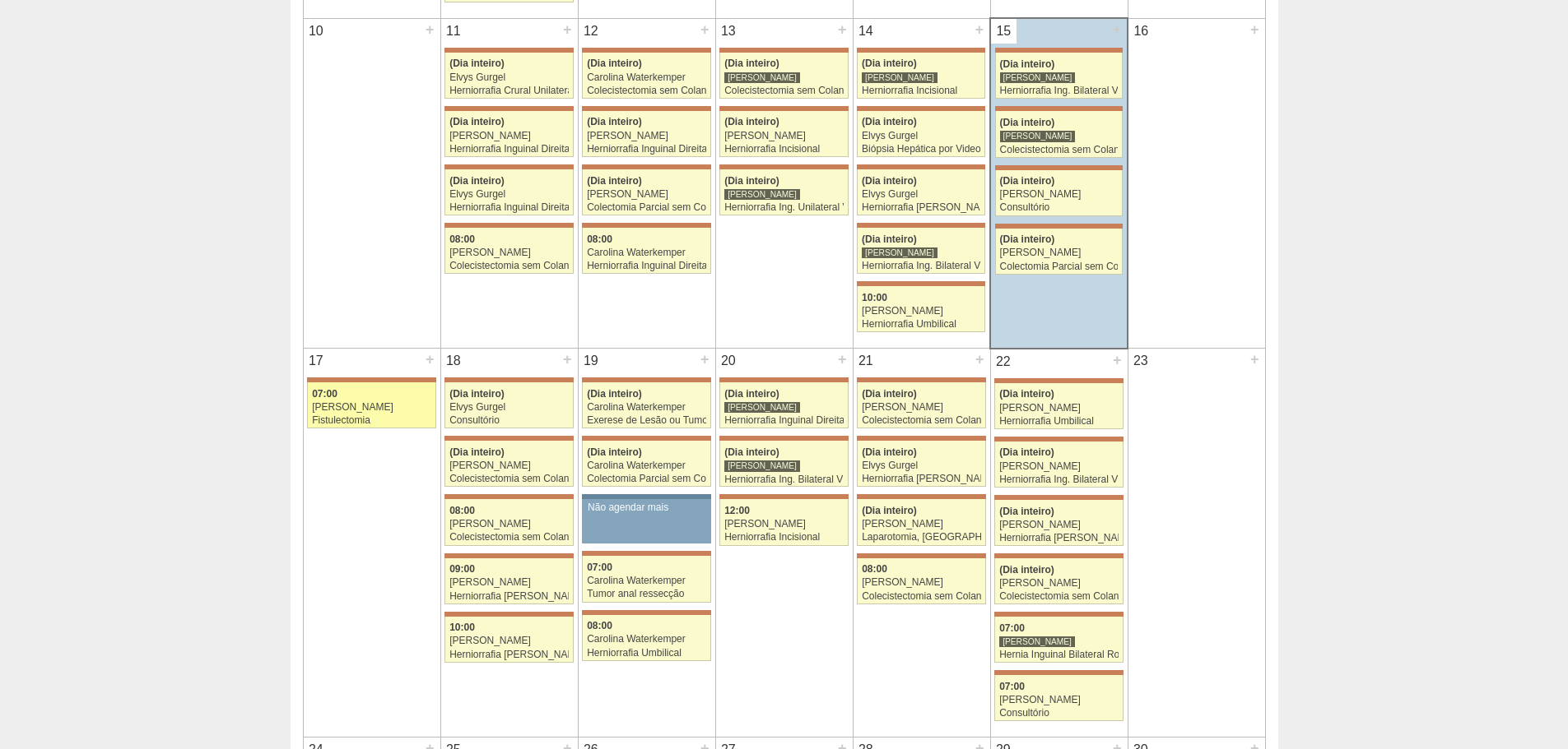
click at [389, 397] on div "07:00" at bounding box center [372, 394] width 120 height 10
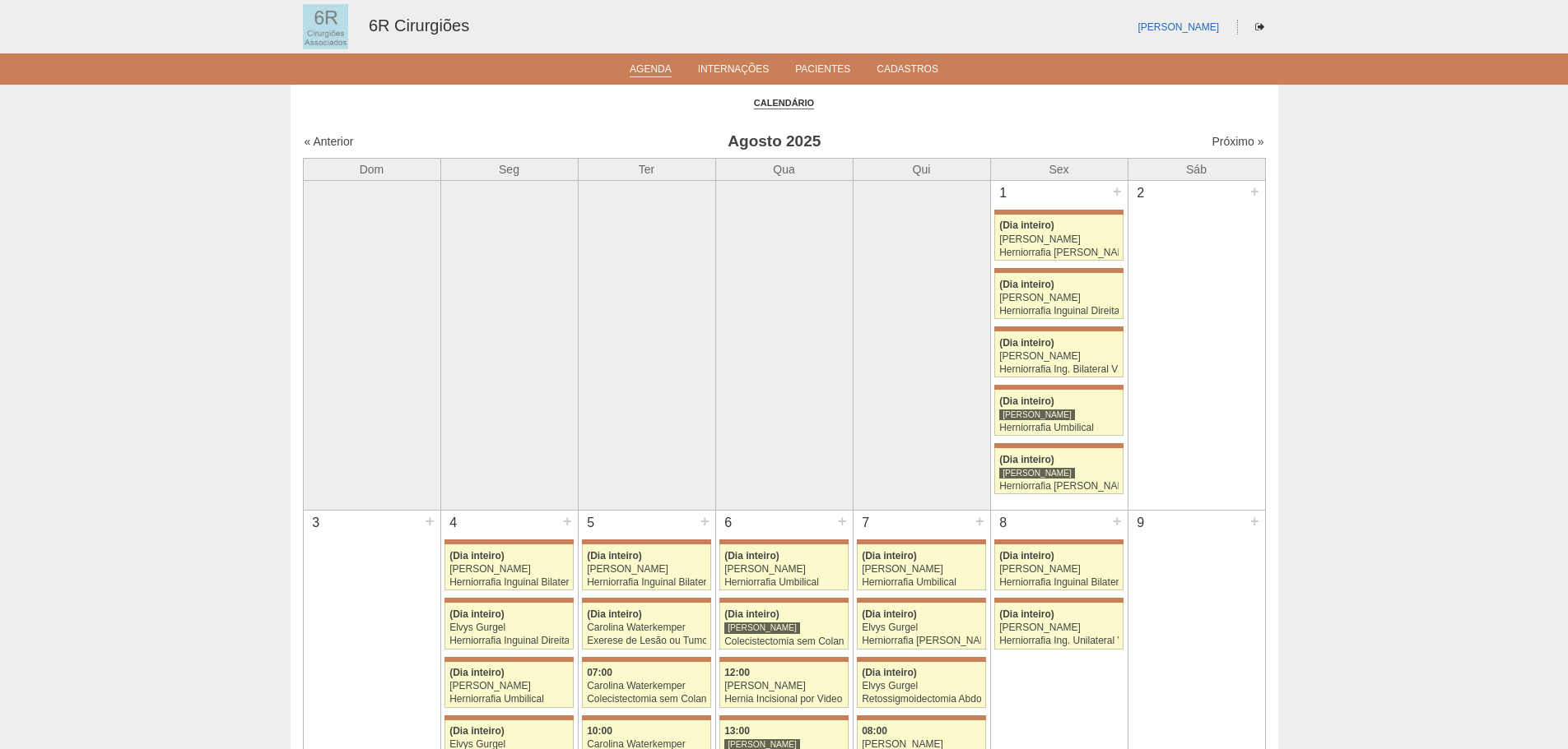
scroll to position [823, 0]
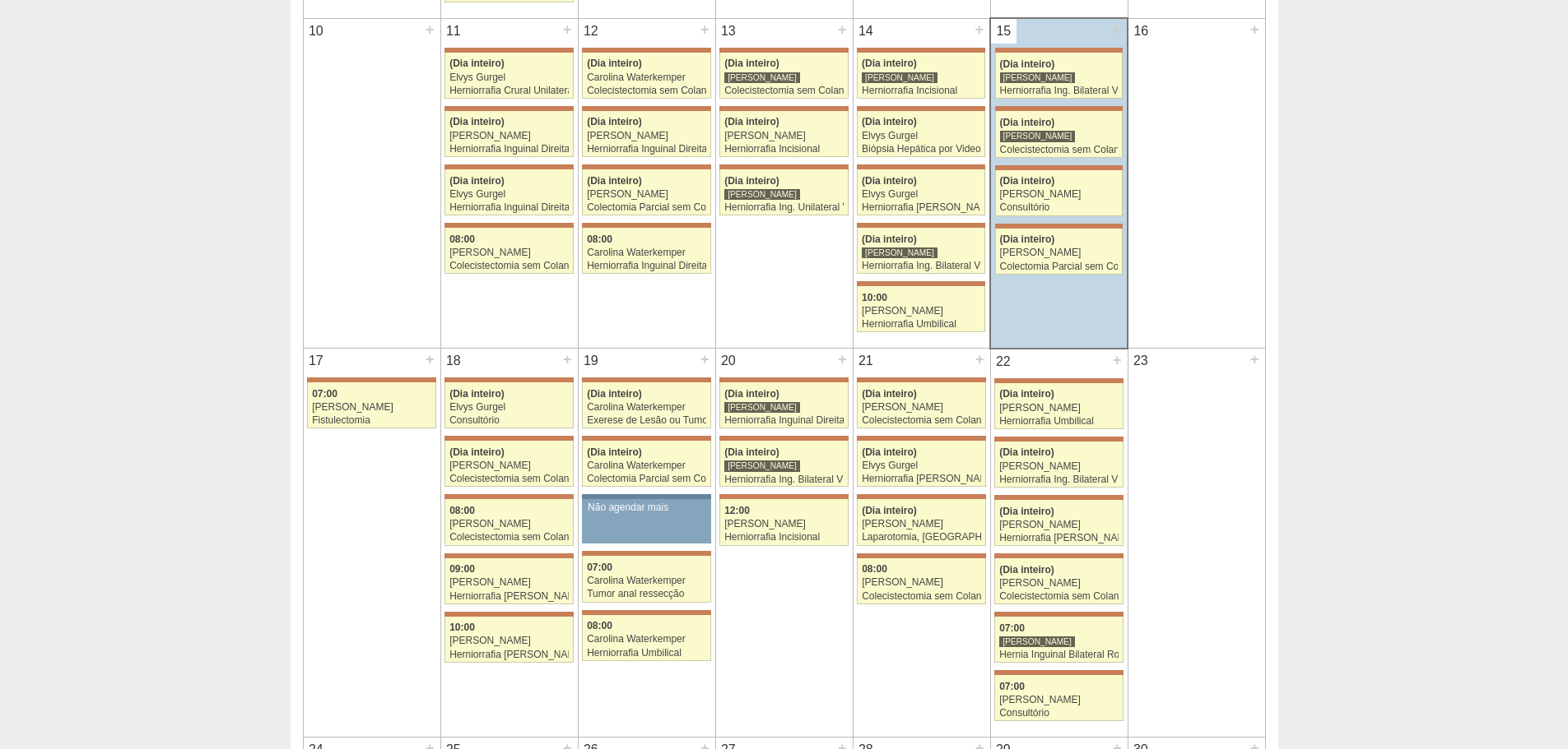
drag, startPoint x: 535, startPoint y: 394, endPoint x: 313, endPoint y: 179, distance: 309.0
click at [313, 179] on td "10 +" at bounding box center [371, 183] width 137 height 329
click at [608, 591] on div "Tumor anal ressecção" at bounding box center [647, 594] width 120 height 10
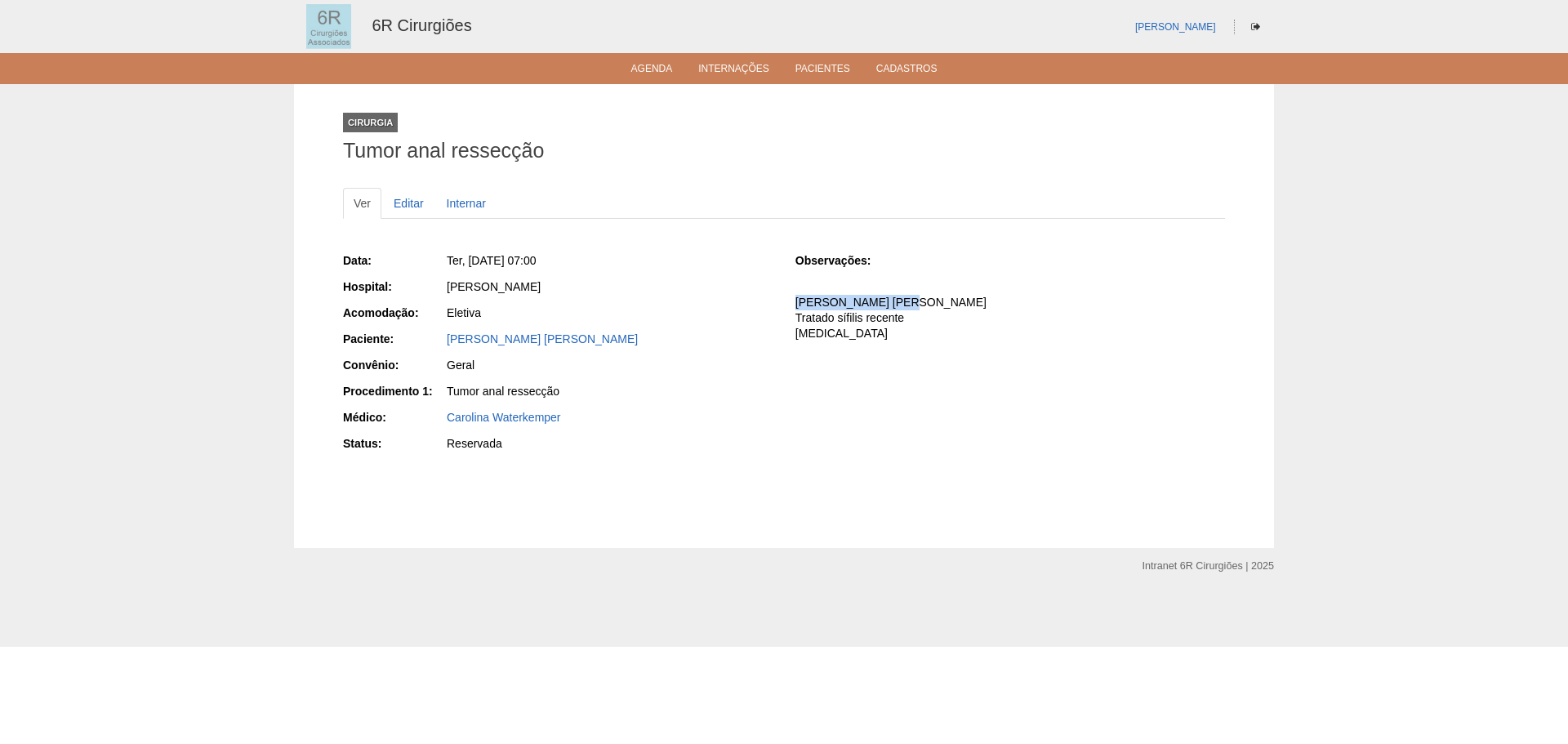
drag, startPoint x: 795, startPoint y: 305, endPoint x: 898, endPoint y: 295, distance: 103.5
click at [898, 295] on p "Buschke Lowenstein Tratado sífilis recente Hiv" at bounding box center [1009, 319] width 429 height 46
copy p "Buschke Lowenstein"
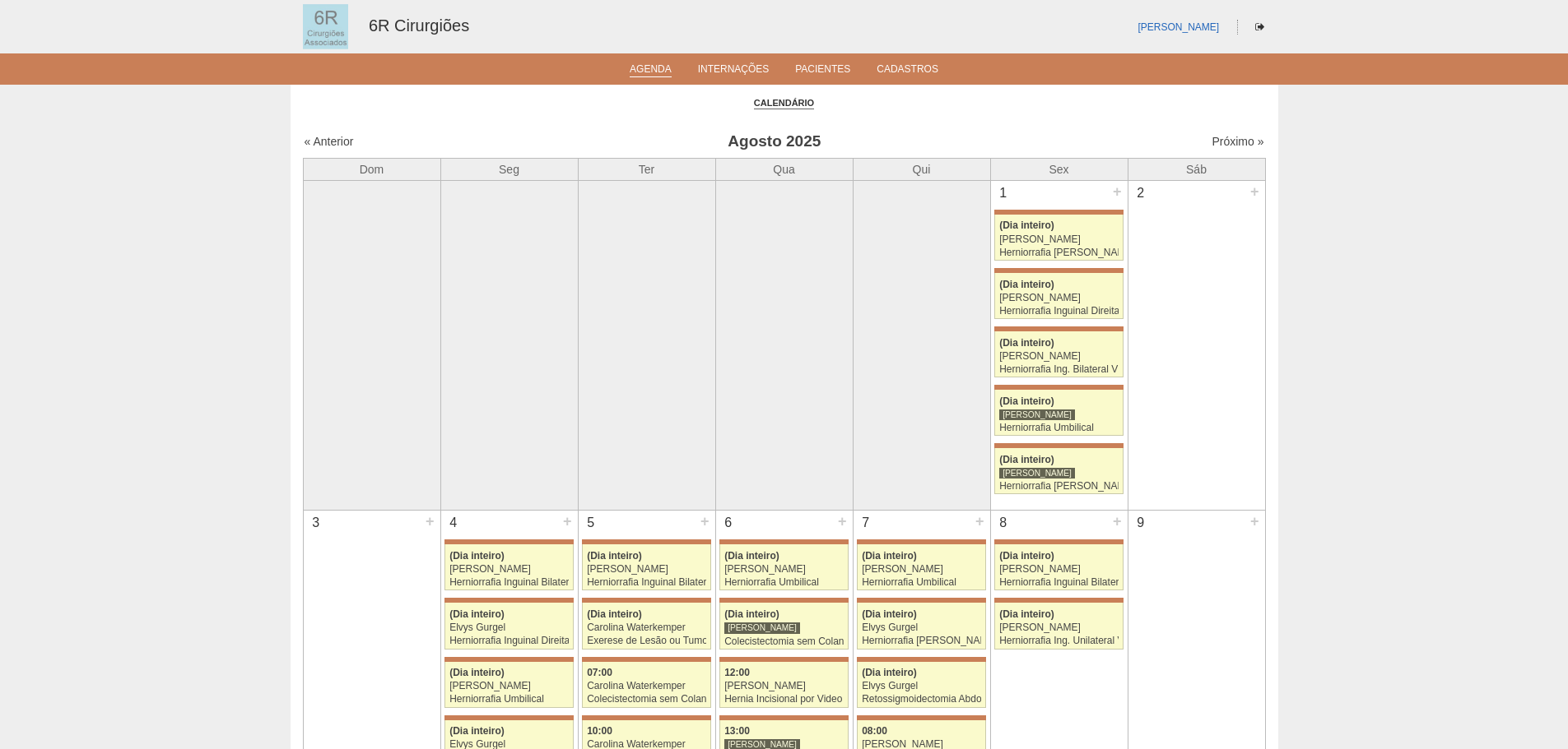
scroll to position [823, 0]
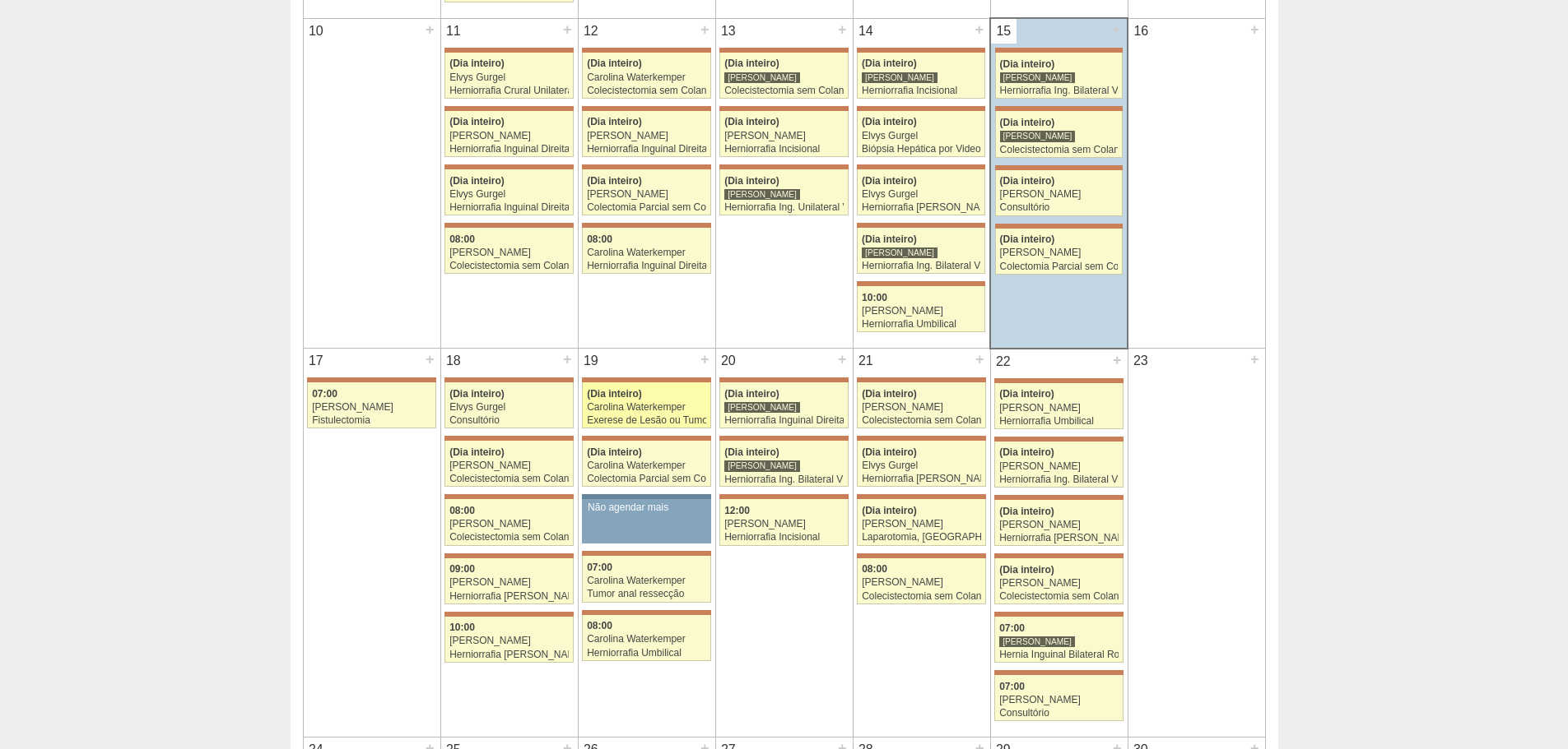
click at [679, 384] on link "71279 Bruno Bulisani (Dia inteiro) Carolina Waterkemper Exerese de Lesão ou Tum…" at bounding box center [646, 405] width 128 height 46
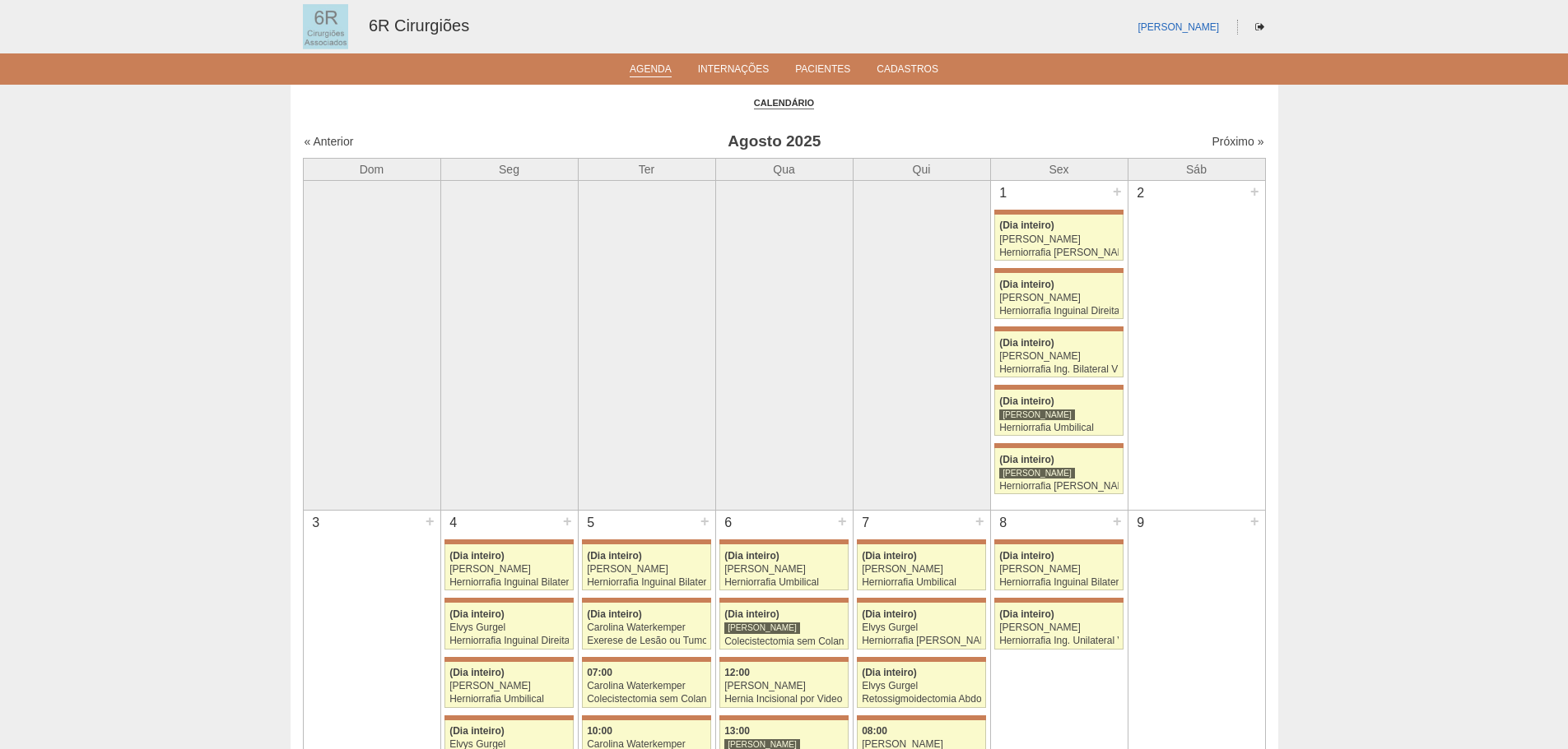
scroll to position [823, 0]
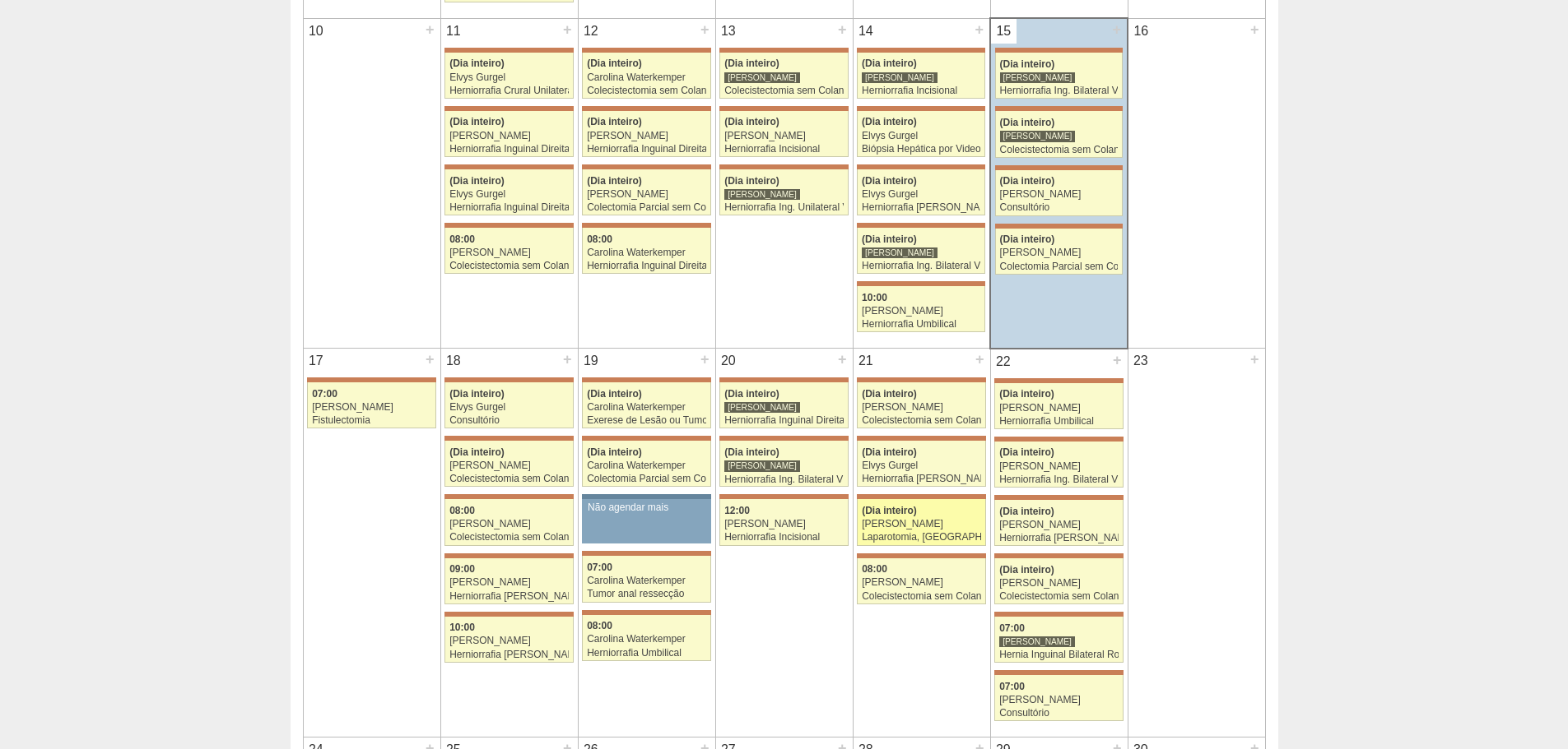
click at [941, 522] on div "[PERSON_NAME]" at bounding box center [921, 524] width 120 height 10
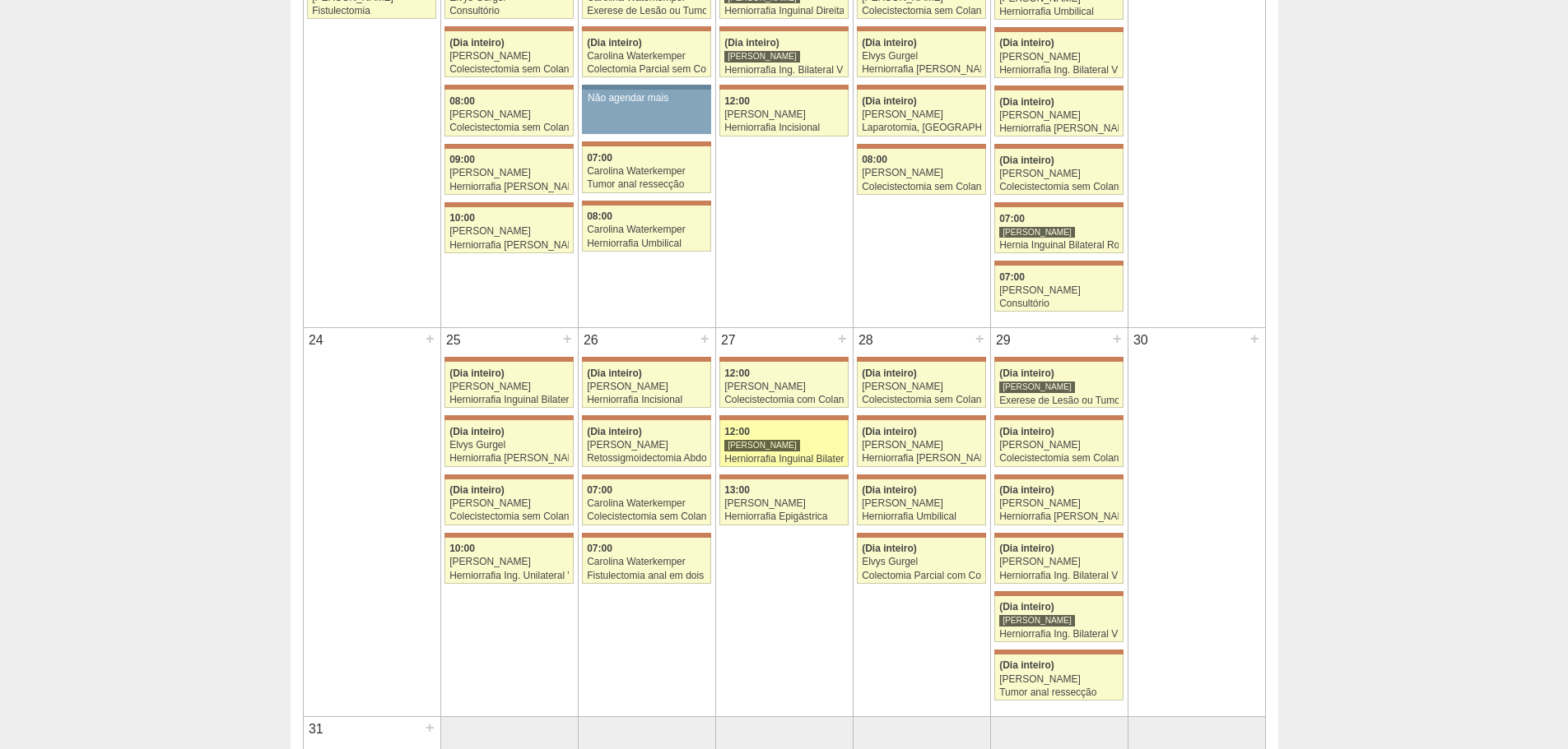
scroll to position [1234, 0]
click at [876, 551] on span "(Dia inteiro)" at bounding box center [889, 546] width 56 height 11
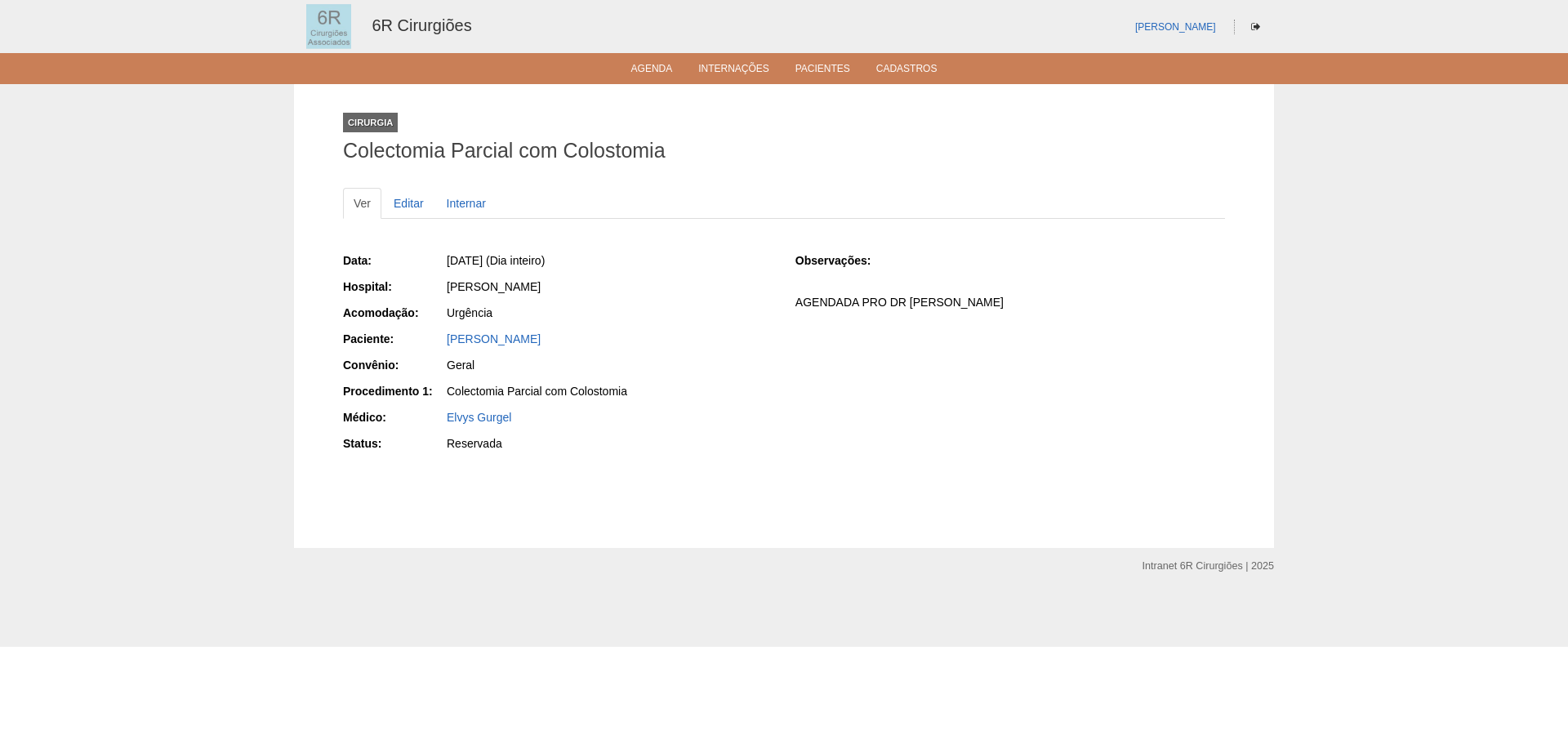
drag, startPoint x: 441, startPoint y: 342, endPoint x: 583, endPoint y: 342, distance: 142.0
click at [583, 342] on div "Paciente: Najah Youssif Orras Abbas" at bounding box center [558, 341] width 429 height 21
copy div "Paciente: Najah Youssif Orras Abbas"
